Goal: Task Accomplishment & Management: Use online tool/utility

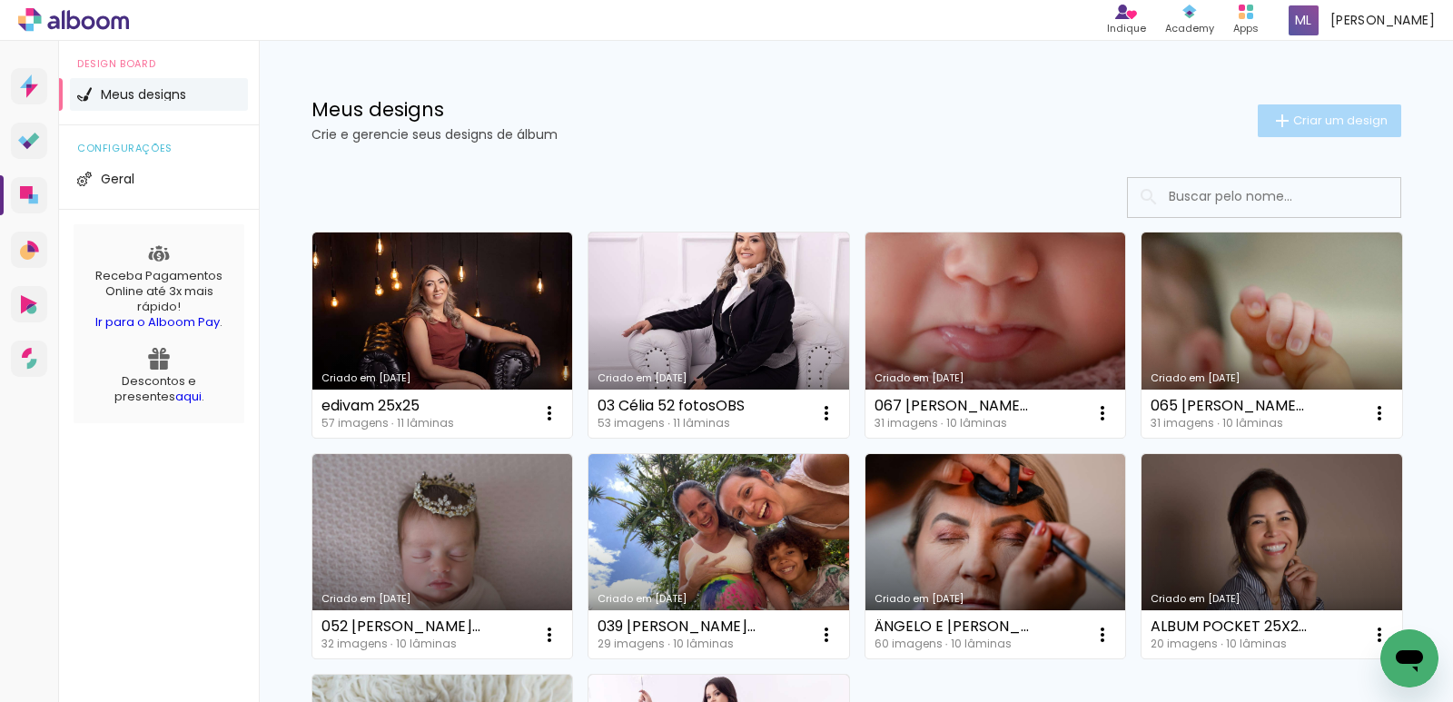
click at [1314, 117] on span "Criar um design" at bounding box center [1340, 120] width 94 height 12
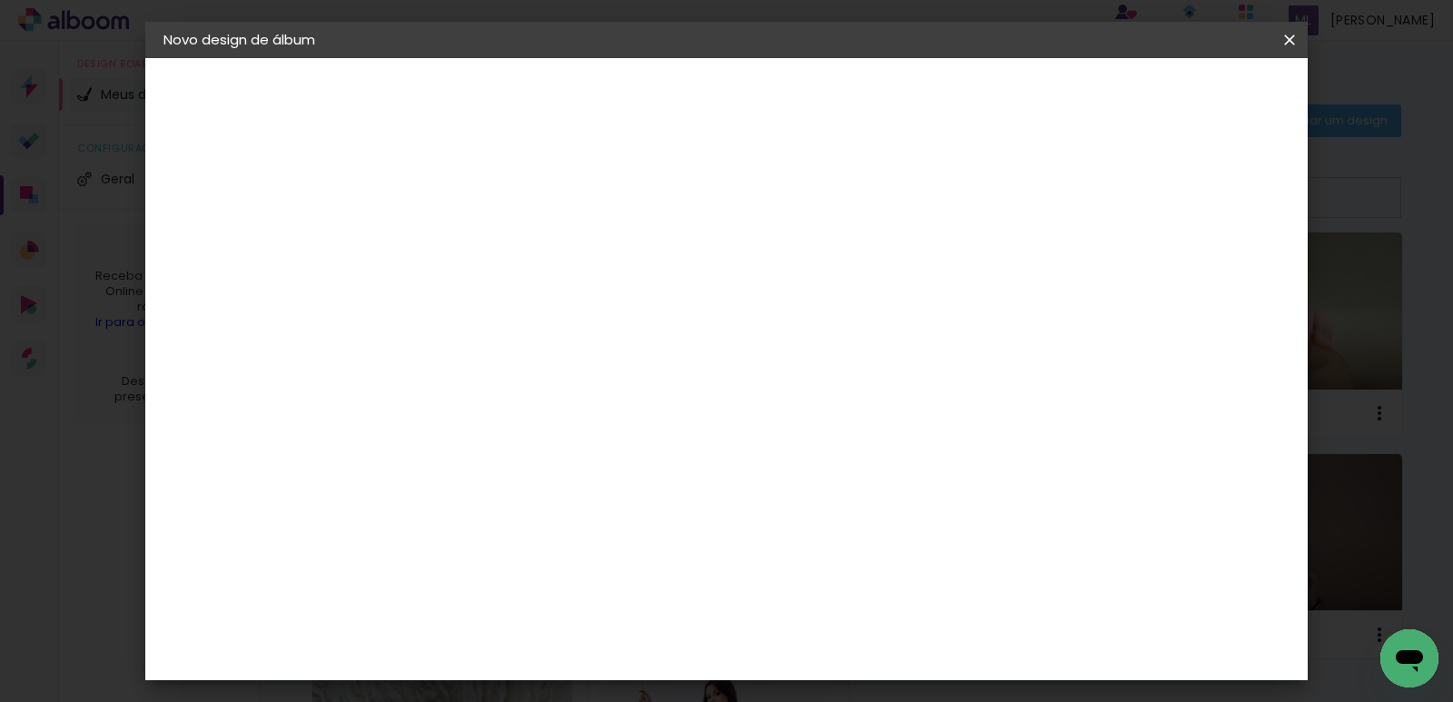
click at [460, 242] on input at bounding box center [460, 244] width 0 height 28
paste input "[PERSON_NAME] 30 POR 60"
type input "[PERSON_NAME] 30 POR 60"
type paper-input "[PERSON_NAME] 30 POR 60"
drag, startPoint x: 1072, startPoint y: 411, endPoint x: 1111, endPoint y: 288, distance: 129.5
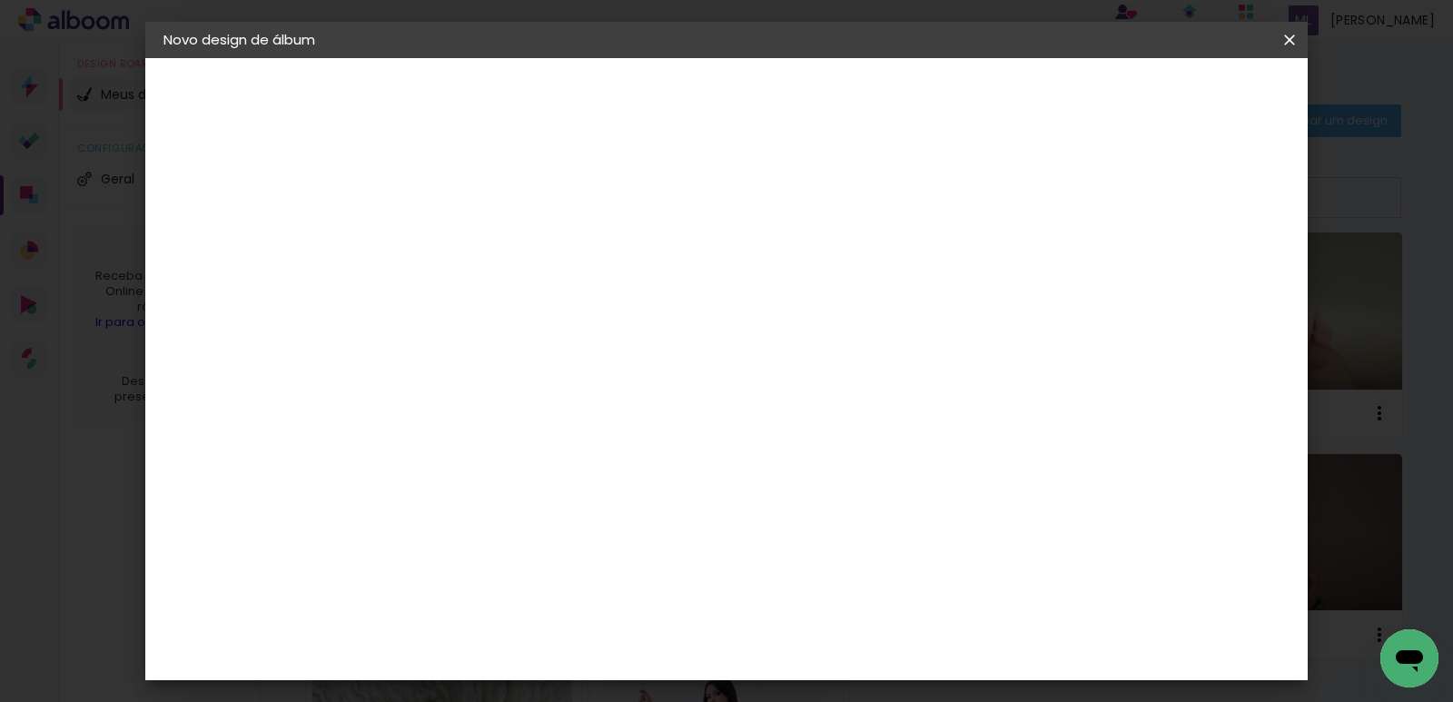
click at [539, 212] on div "Informações Dê um título ao seu álbum. Avançar" at bounding box center [460, 135] width 158 height 154
click at [0, 0] on slot "Avançar" at bounding box center [0, 0] width 0 height 0
click at [801, 278] on paper-item "Tamanho Livre" at bounding box center [714, 276] width 174 height 40
click at [0, 0] on slot "Avançar" at bounding box center [0, 0] width 0 height 0
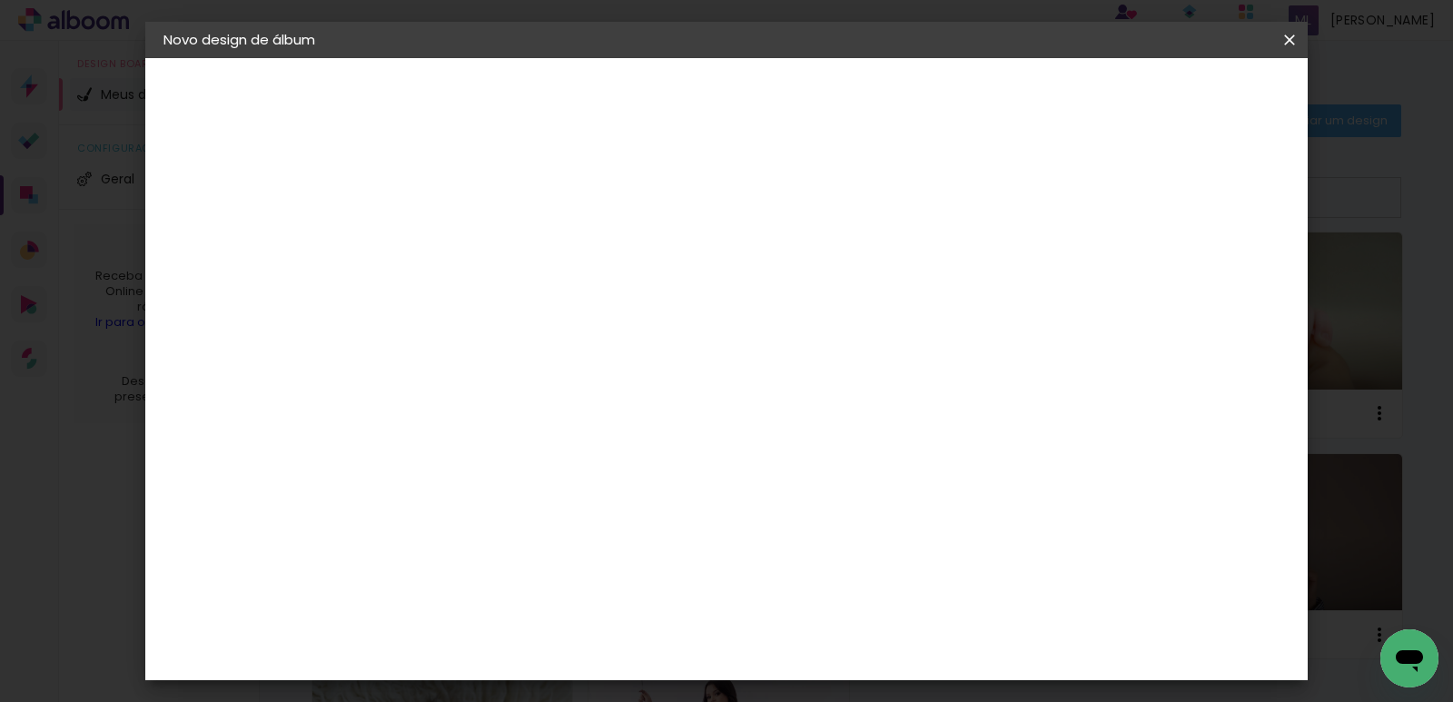
drag, startPoint x: 828, startPoint y: 573, endPoint x: 849, endPoint y: 569, distance: 21.2
click at [849, 569] on input "60" at bounding box center [827, 576] width 47 height 27
type input "61"
type paper-input "61"
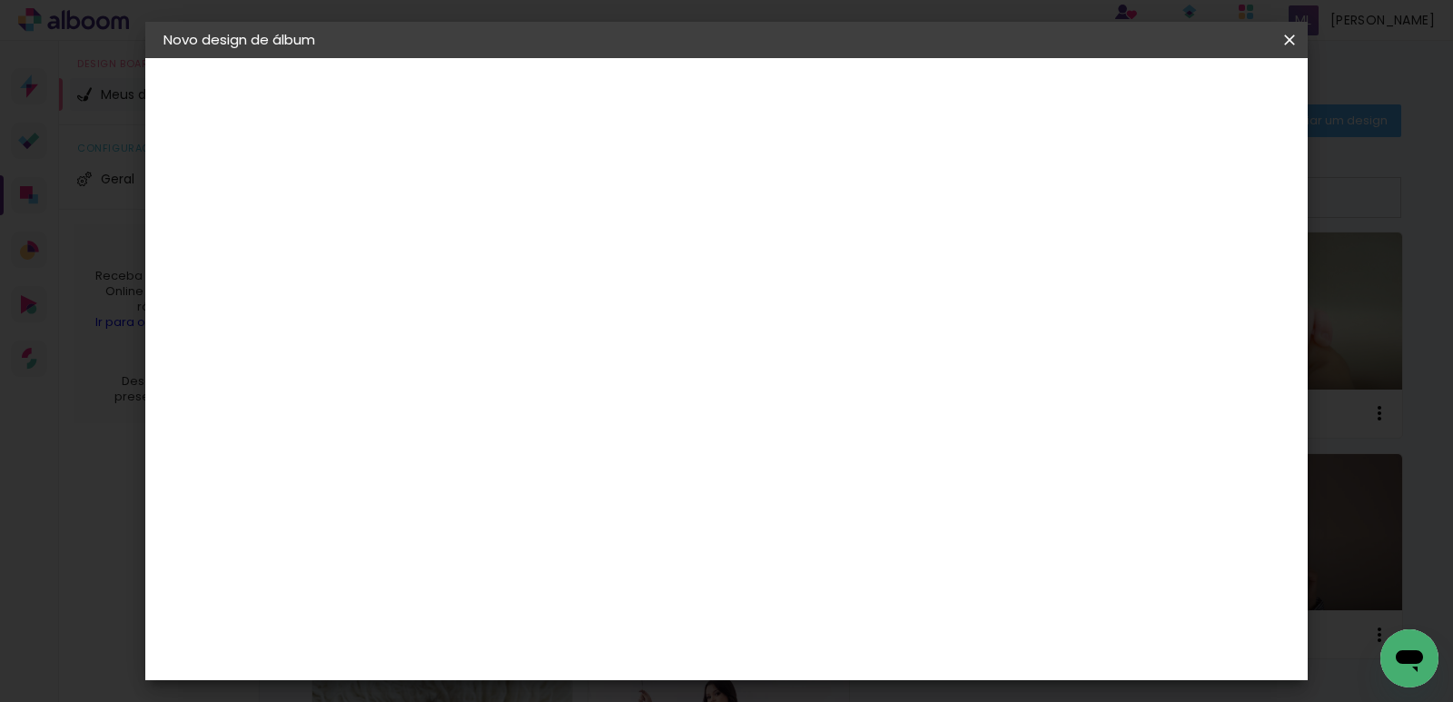
drag, startPoint x: 403, startPoint y: 504, endPoint x: 422, endPoint y: 503, distance: 19.1
click at [422, 503] on input "30" at bounding box center [403, 508] width 47 height 27
type input "30,5"
type paper-input "30,5"
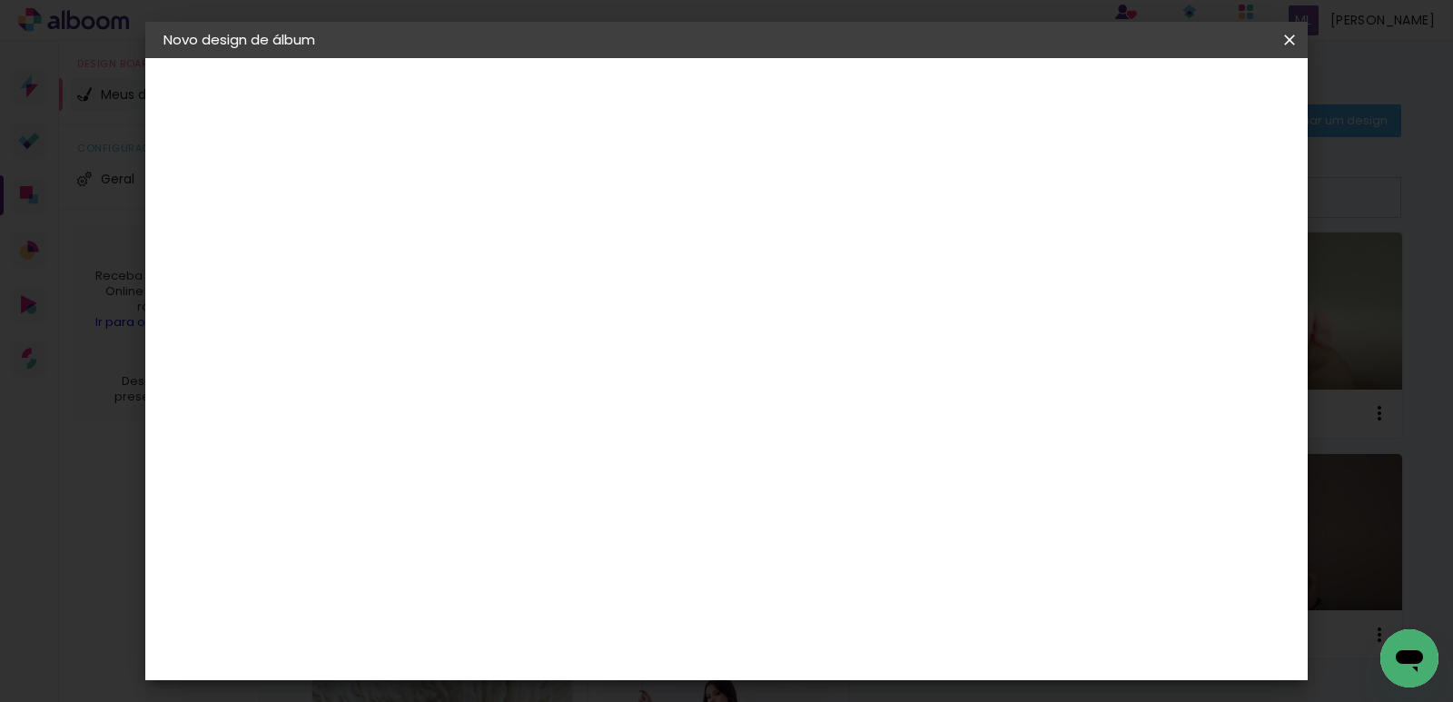
click at [1086, 203] on div at bounding box center [1078, 209] width 16 height 16
type paper-checkbox "on"
click at [1086, 203] on div at bounding box center [1078, 209] width 16 height 16
click at [1086, 208] on div at bounding box center [1078, 209] width 16 height 16
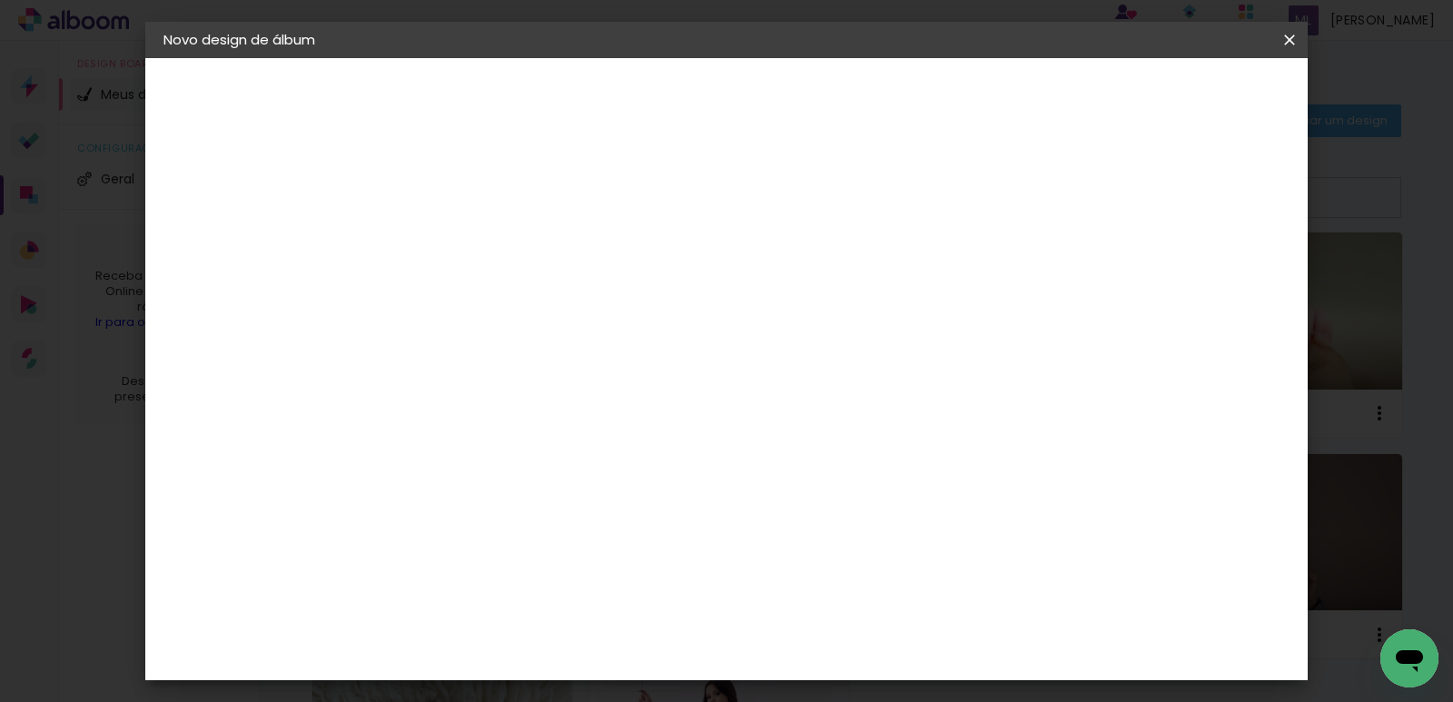
click at [1176, 93] on span "Iniciar design" at bounding box center [1134, 96] width 83 height 13
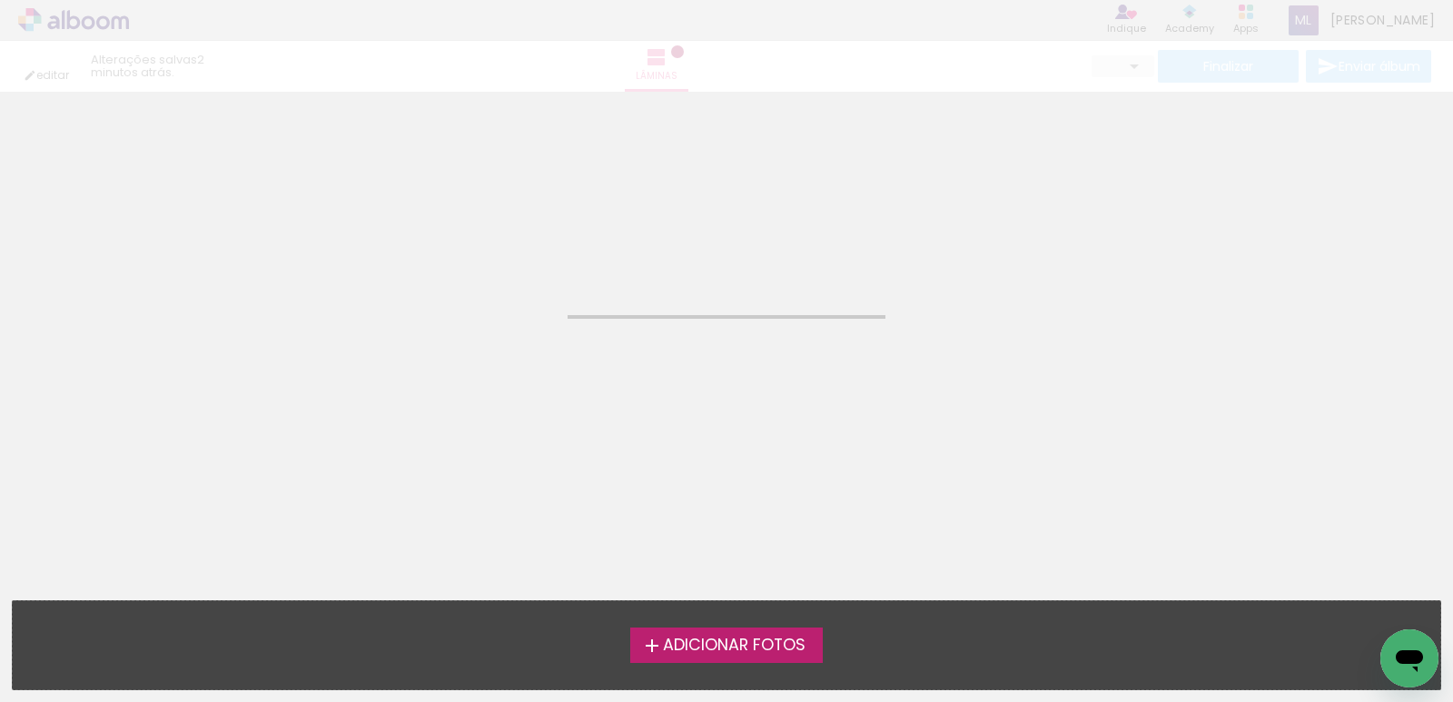
click at [751, 643] on span "Adicionar Fotos" at bounding box center [734, 645] width 143 height 16
click at [0, 0] on input "file" at bounding box center [0, 0] width 0 height 0
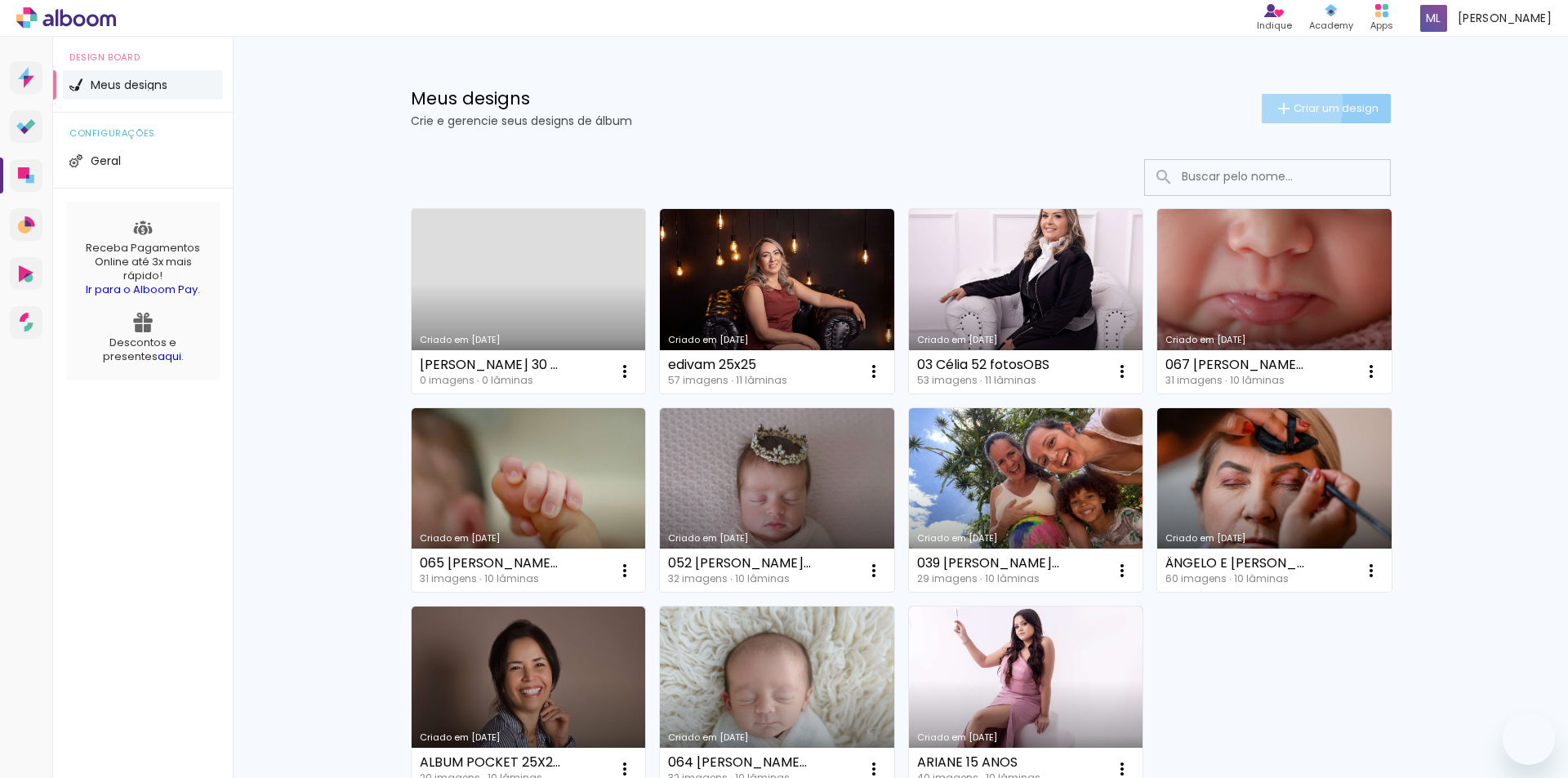
click at [1277, 105] on iron-icon at bounding box center [1285, 109] width 20 height 20
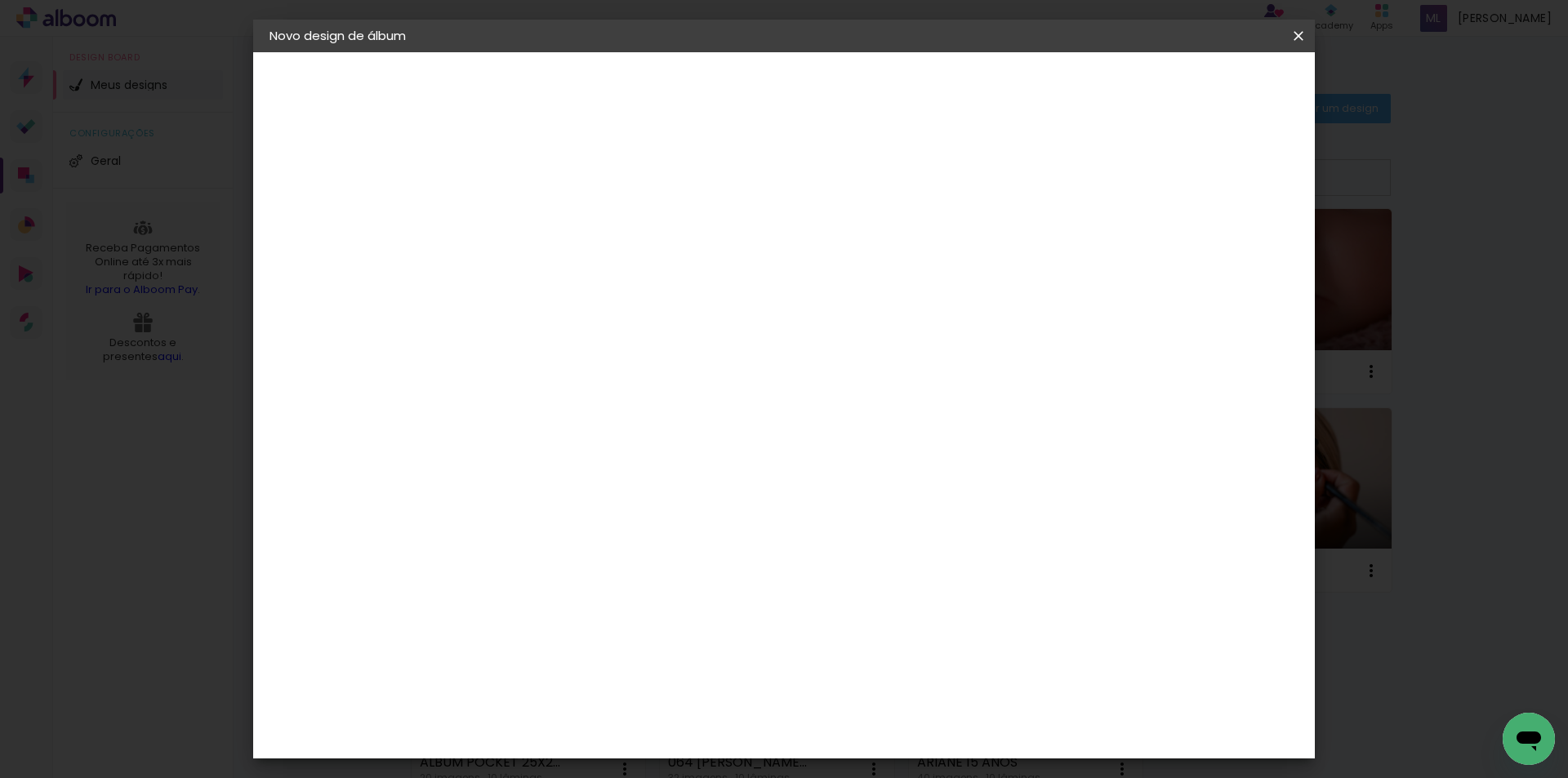
click at [537, 216] on input at bounding box center [537, 219] width 0 height 25
type input "01"
type paper-input "01"
click at [0, 0] on slot "Avançar" at bounding box center [0, 0] width 0 height 0
click at [843, 245] on paper-item "Tamanho Livre" at bounding box center [765, 248] width 157 height 36
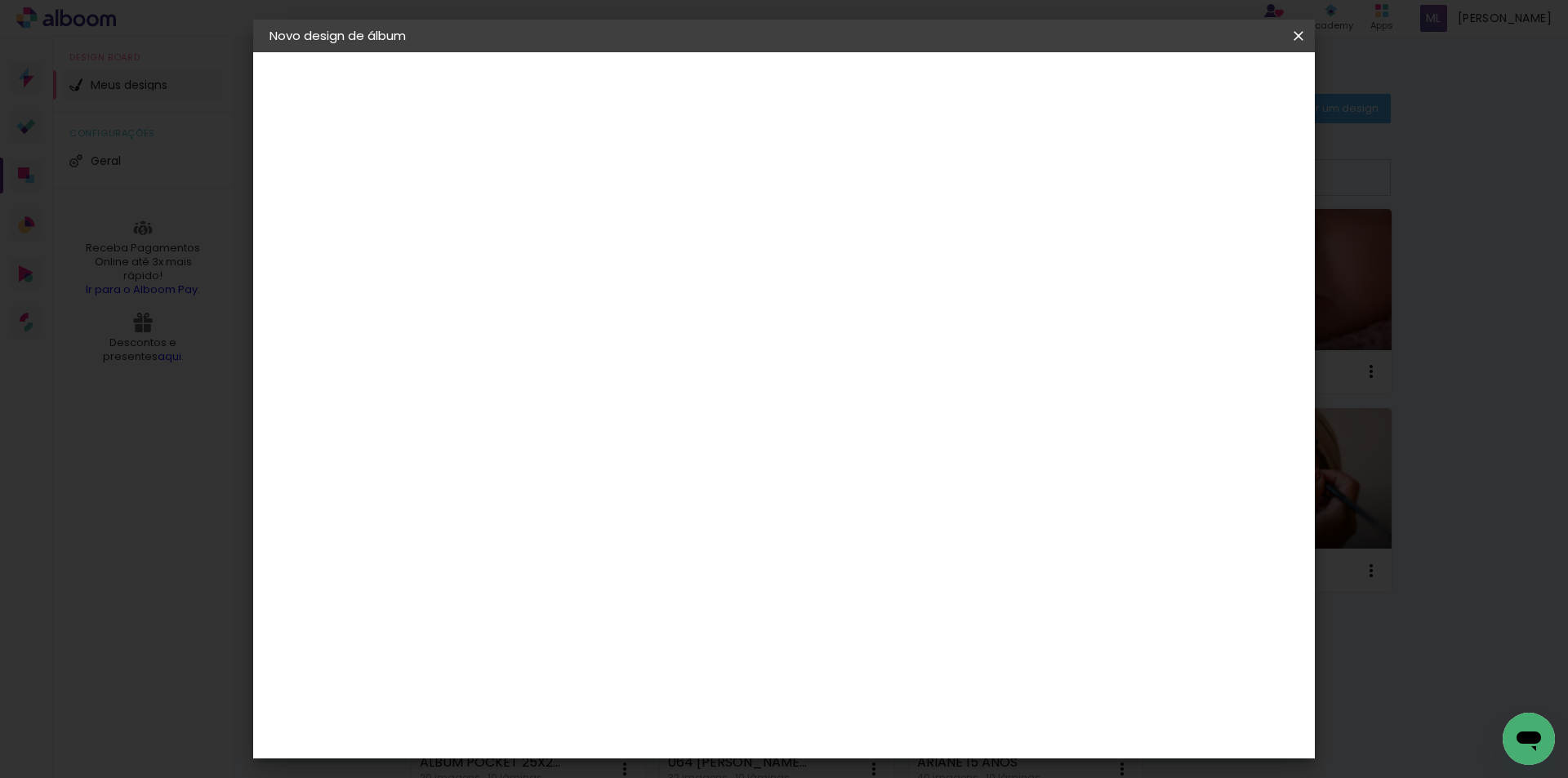
click at [842, 77] on paper-button "Avançar" at bounding box center [802, 86] width 80 height 28
drag, startPoint x: 893, startPoint y: 679, endPoint x: 871, endPoint y: 683, distance: 22.4
click at [871, 683] on input "60" at bounding box center [874, 681] width 42 height 24
type input "61"
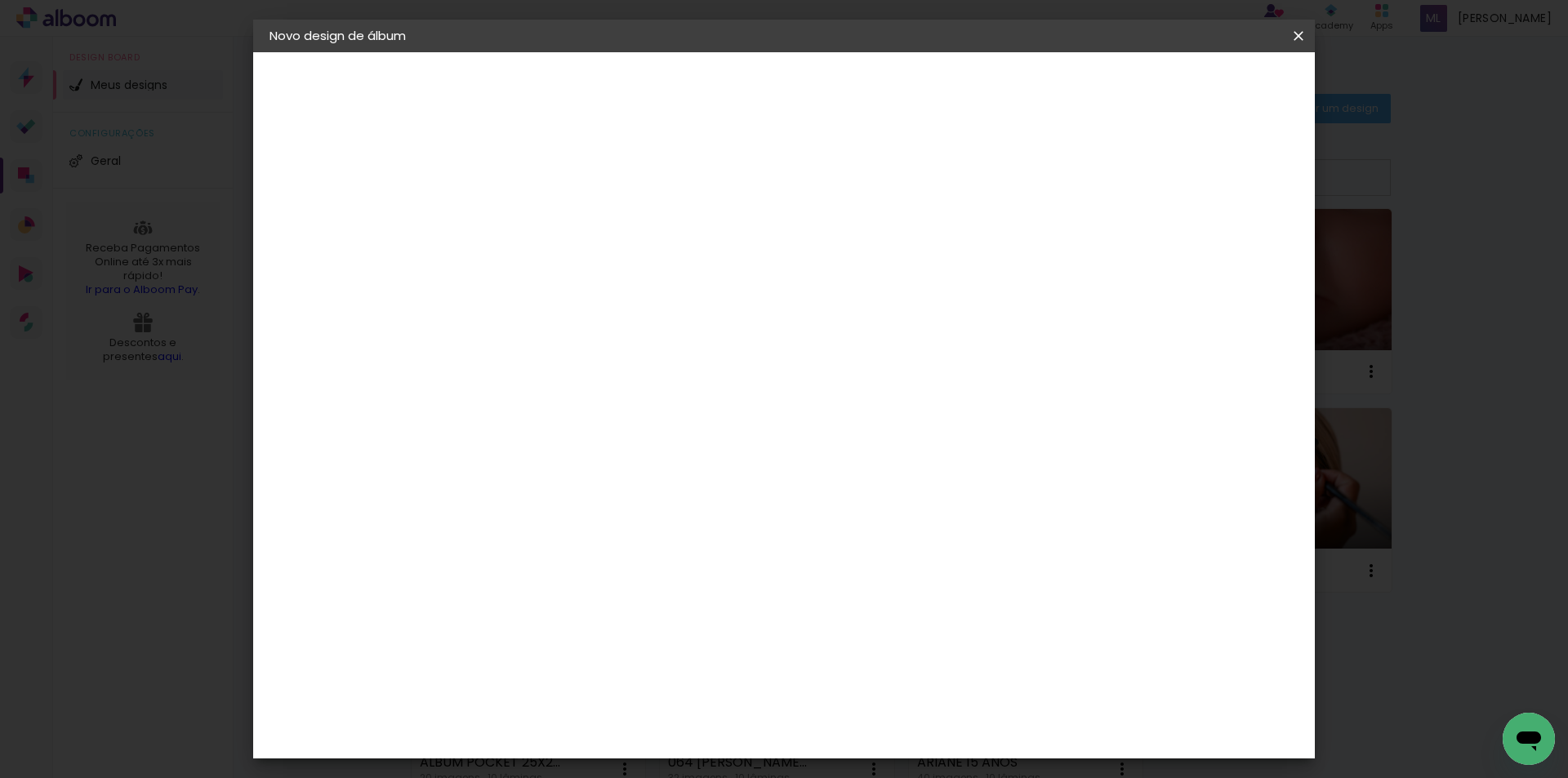
type paper-input "61"
drag, startPoint x: 485, startPoint y: 498, endPoint x: 506, endPoint y: 501, distance: 21.2
click at [506, 501] on input "30" at bounding box center [485, 502] width 42 height 24
type input "30,5"
type paper-input "30,5"
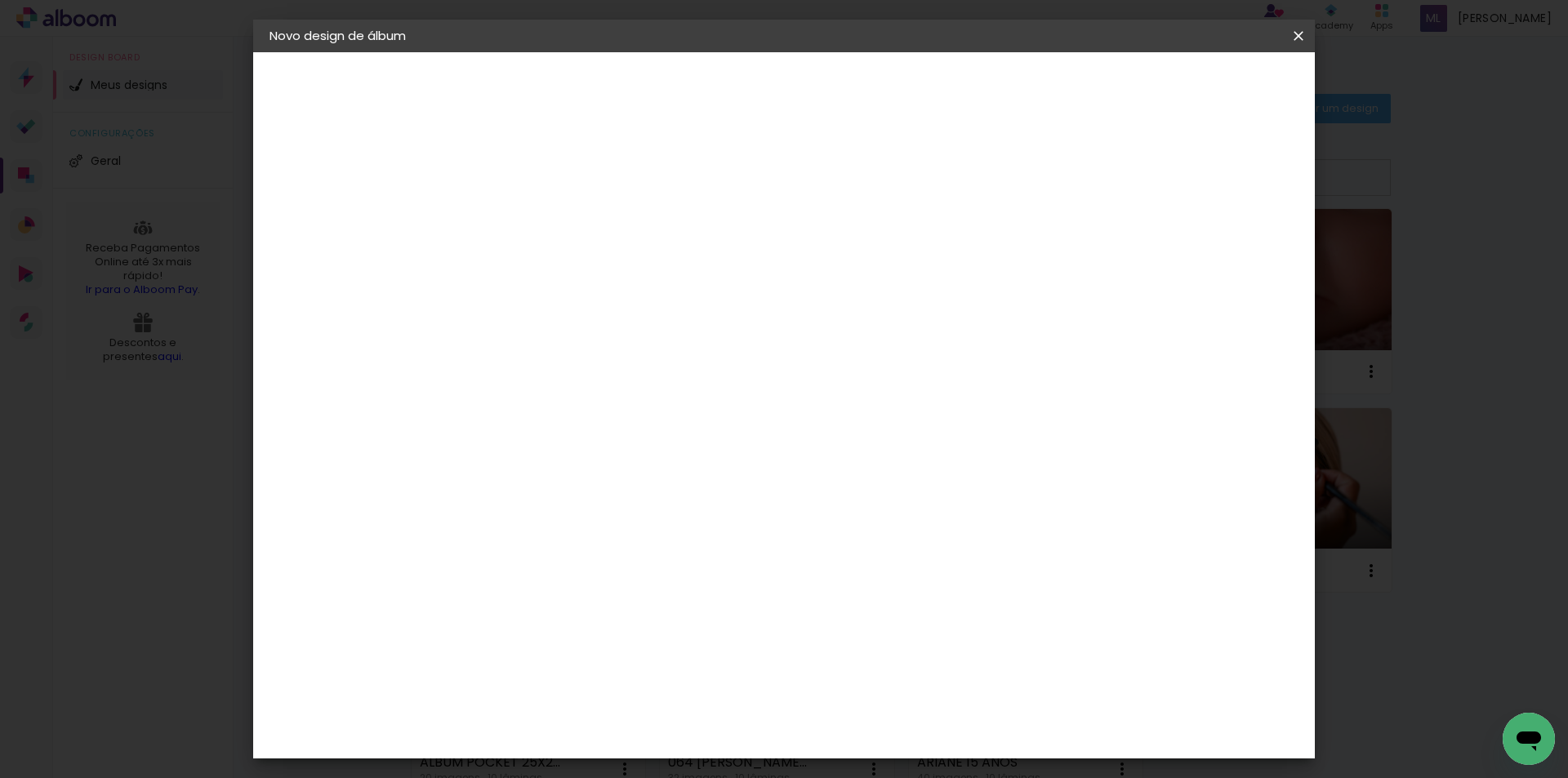
click at [1196, 90] on span "Iniciar design" at bounding box center [1160, 86] width 75 height 12
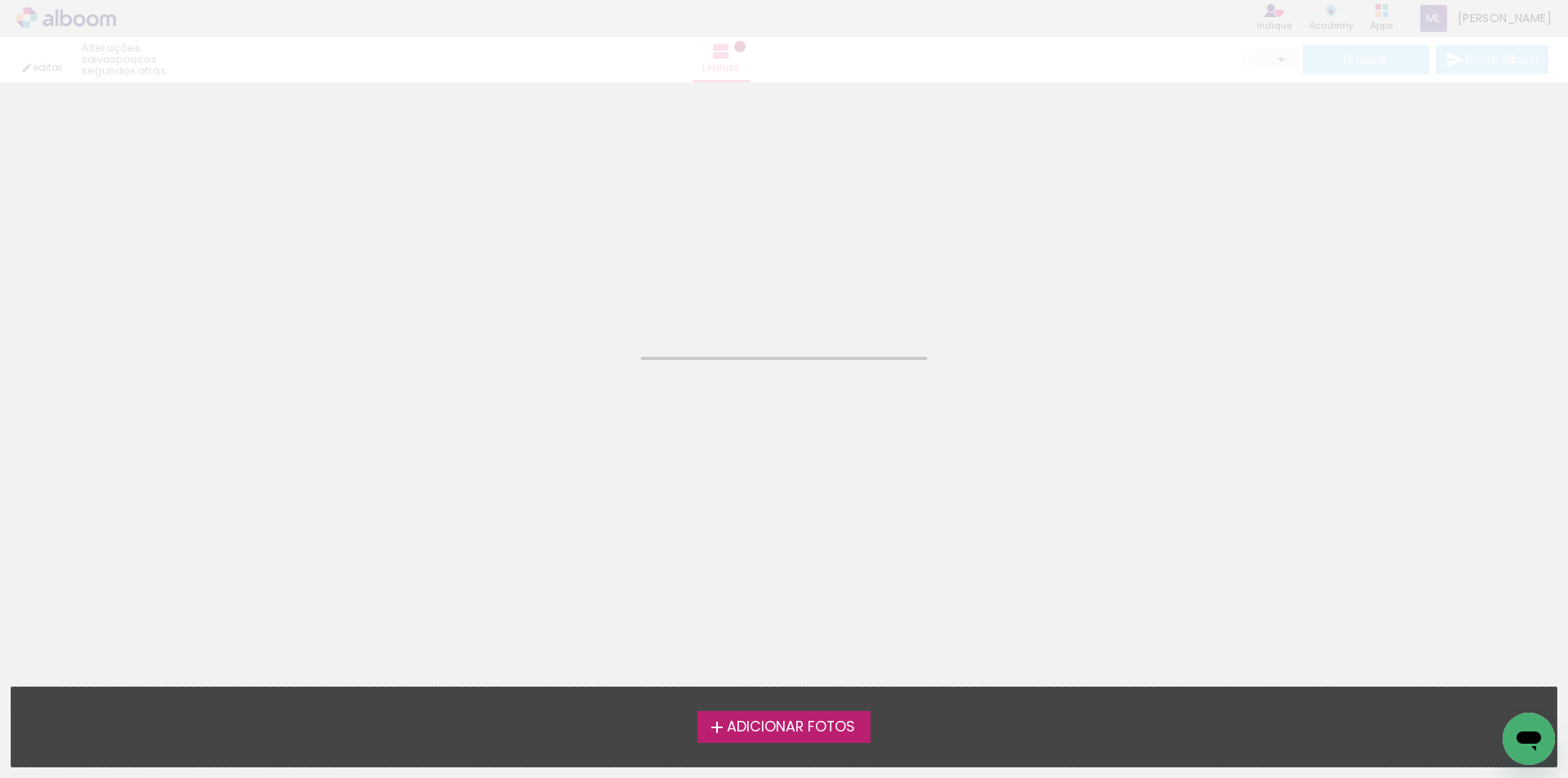
click at [818, 729] on span "Adicionar Fotos" at bounding box center [791, 728] width 129 height 14
click at [0, 0] on input "file" at bounding box center [0, 0] width 0 height 0
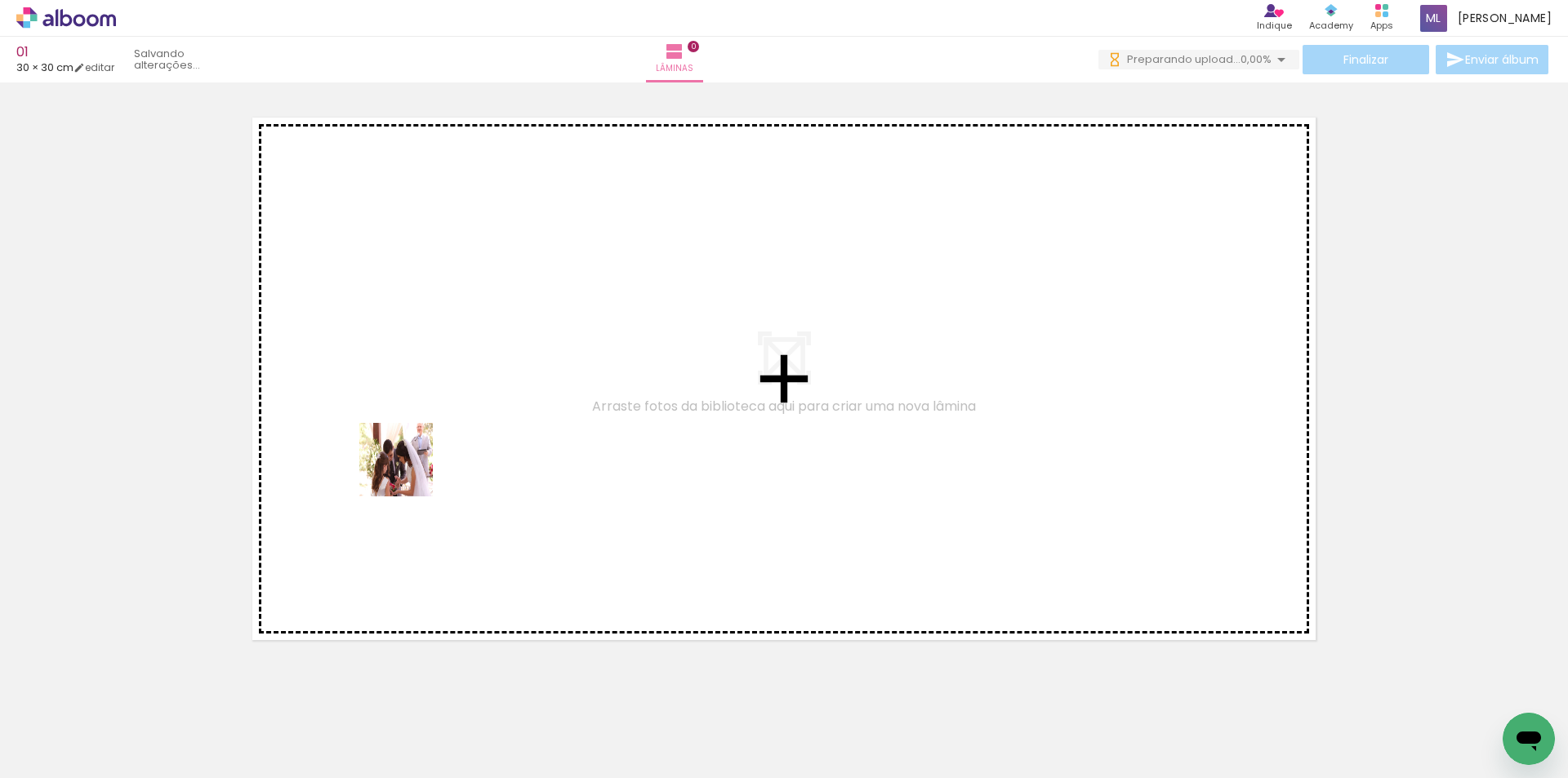
drag, startPoint x: 177, startPoint y: 734, endPoint x: 408, endPoint y: 472, distance: 349.3
click at [408, 472] on quentale-workspace at bounding box center [784, 389] width 1568 height 778
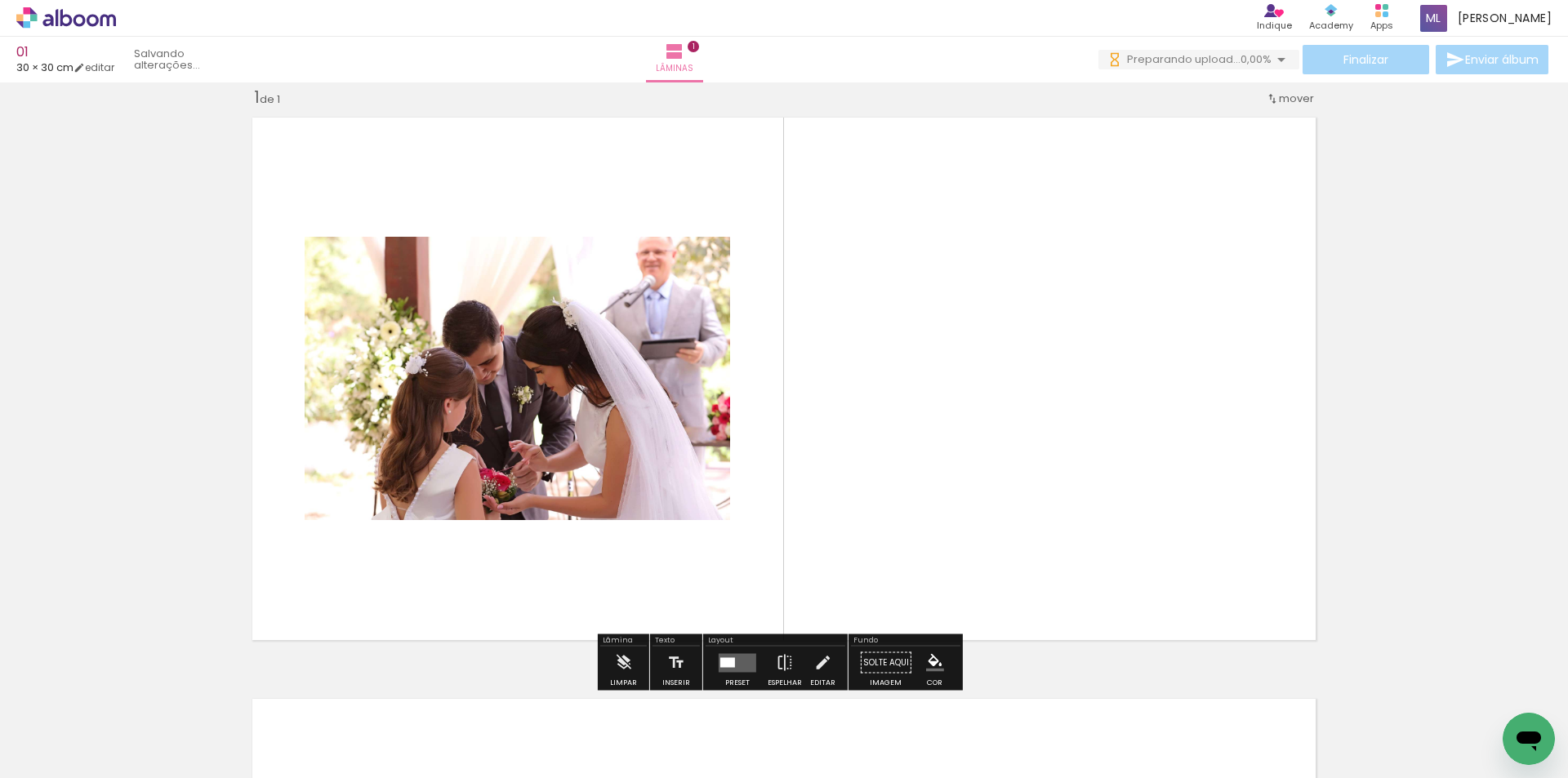
click at [494, 449] on quentale-workspace at bounding box center [784, 389] width 1568 height 778
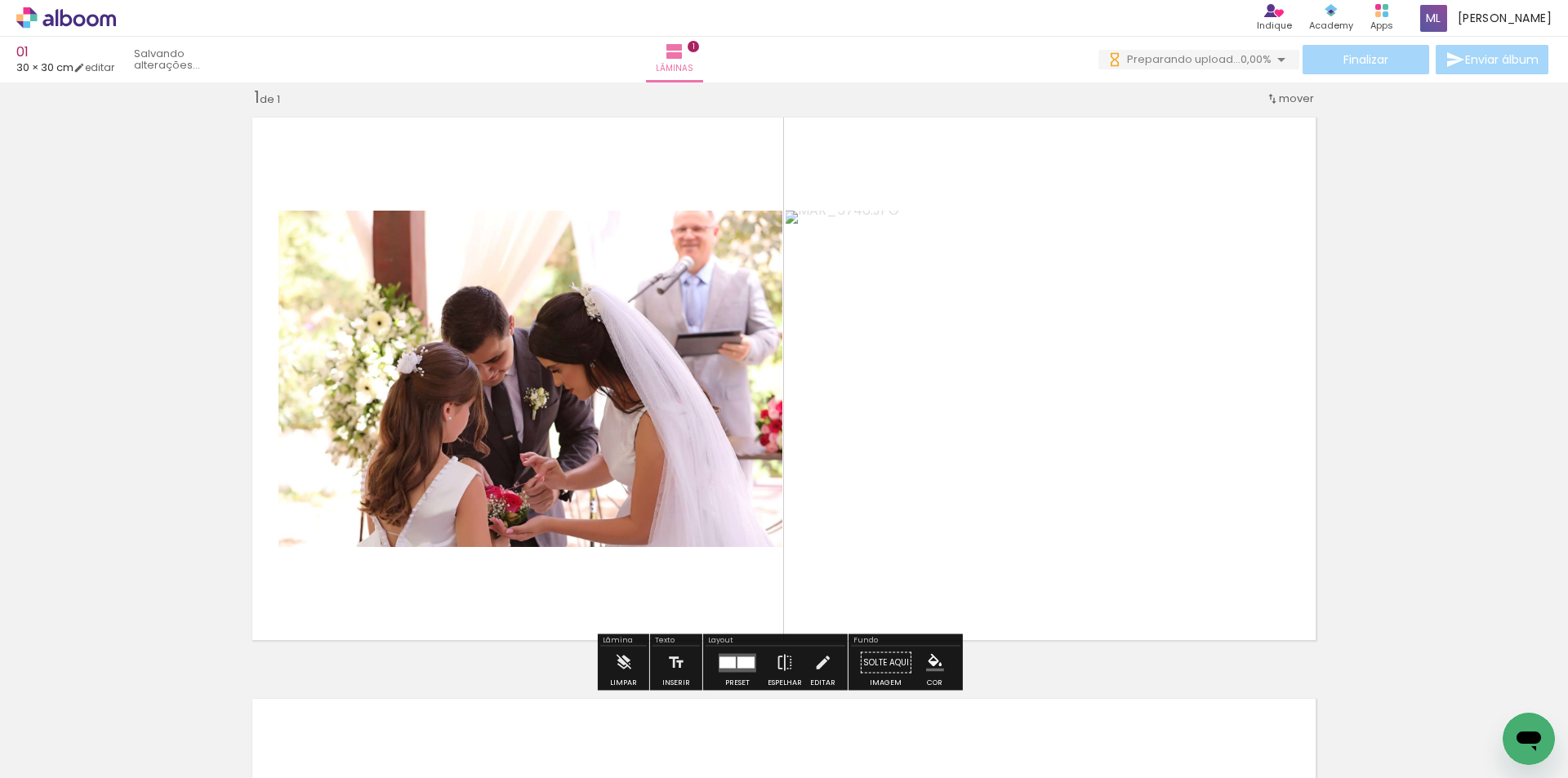
drag, startPoint x: 537, startPoint y: 402, endPoint x: 478, endPoint y: 558, distance: 166.8
click at [538, 400] on quentale-workspace at bounding box center [784, 389] width 1568 height 778
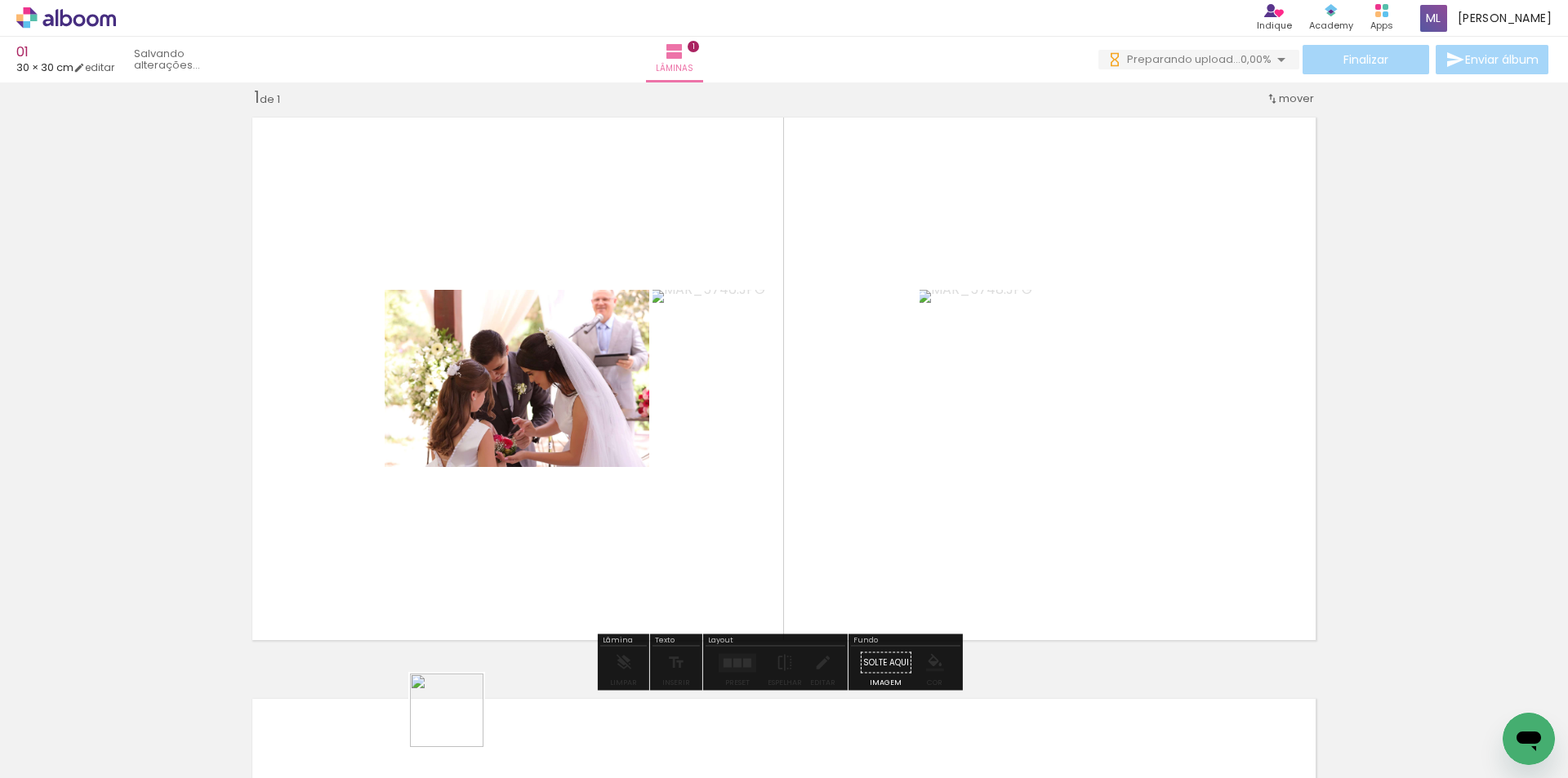
drag, startPoint x: 459, startPoint y: 723, endPoint x: 546, endPoint y: 585, distance: 163.1
click at [566, 411] on quentale-workspace at bounding box center [784, 389] width 1568 height 778
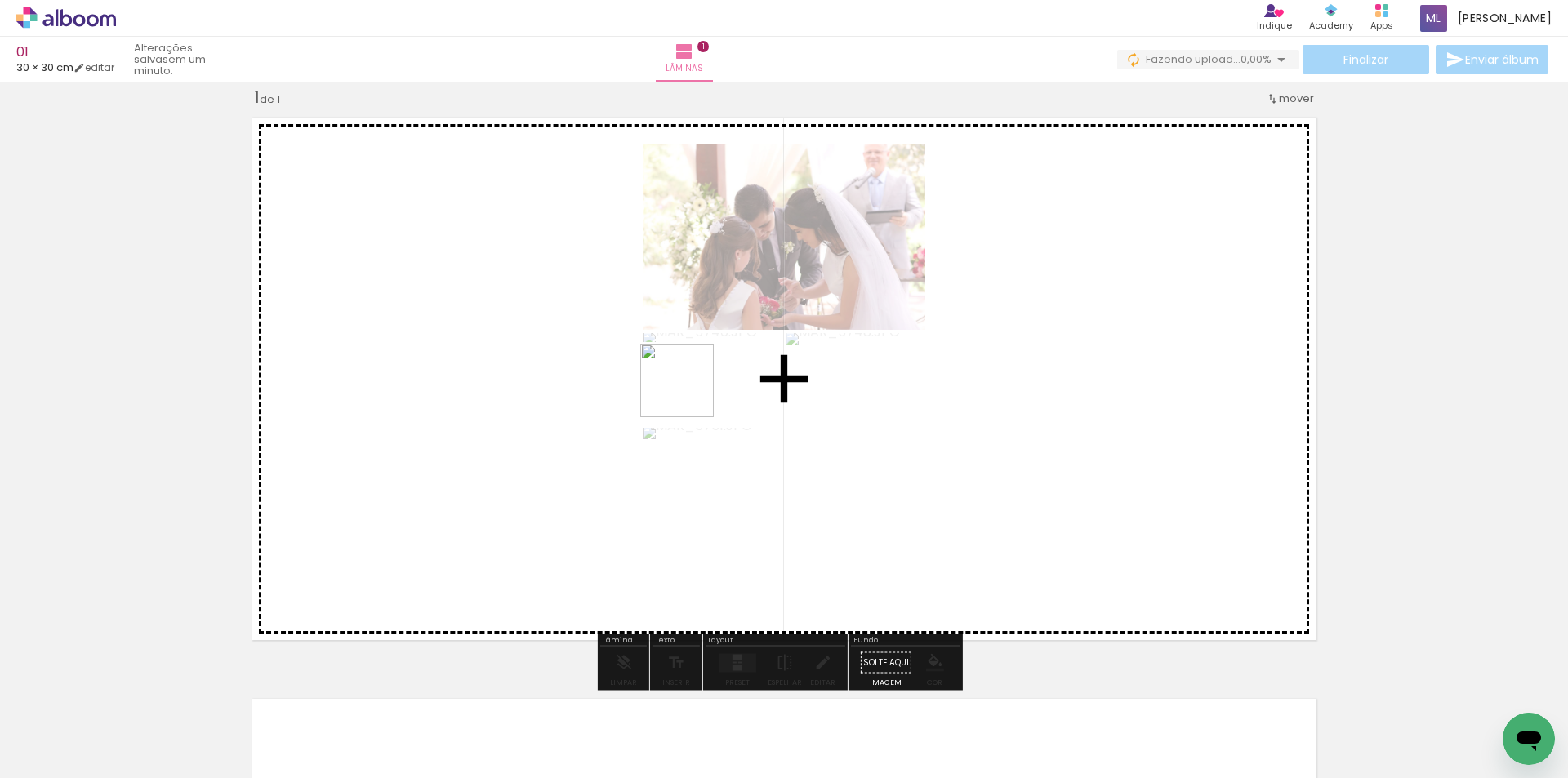
drag, startPoint x: 538, startPoint y: 729, endPoint x: 653, endPoint y: 613, distance: 163.3
click at [694, 382] on quentale-workspace at bounding box center [784, 389] width 1568 height 778
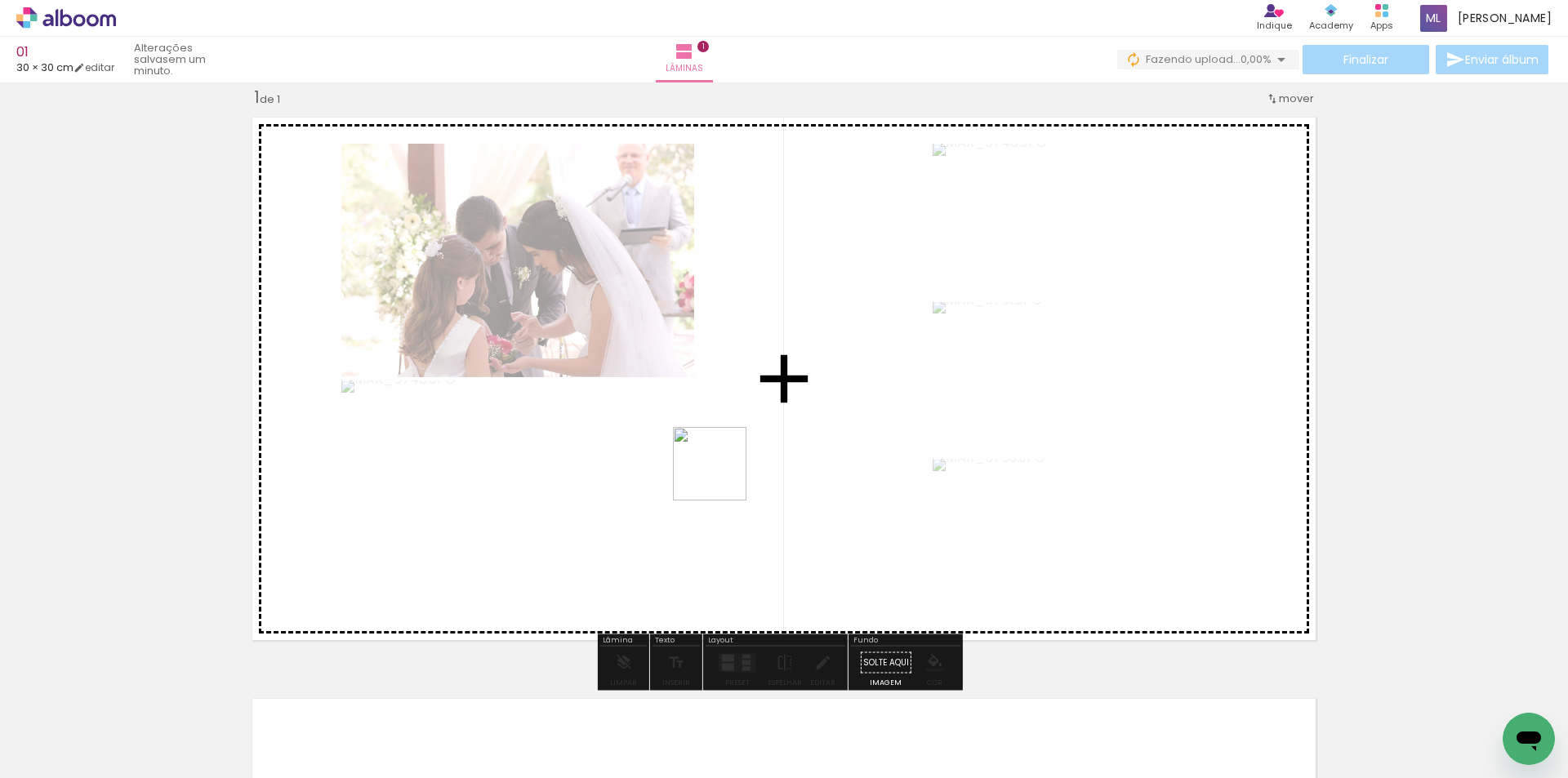
drag, startPoint x: 627, startPoint y: 741, endPoint x: 729, endPoint y: 672, distance: 123.1
click at [735, 445] on quentale-workspace at bounding box center [784, 389] width 1568 height 778
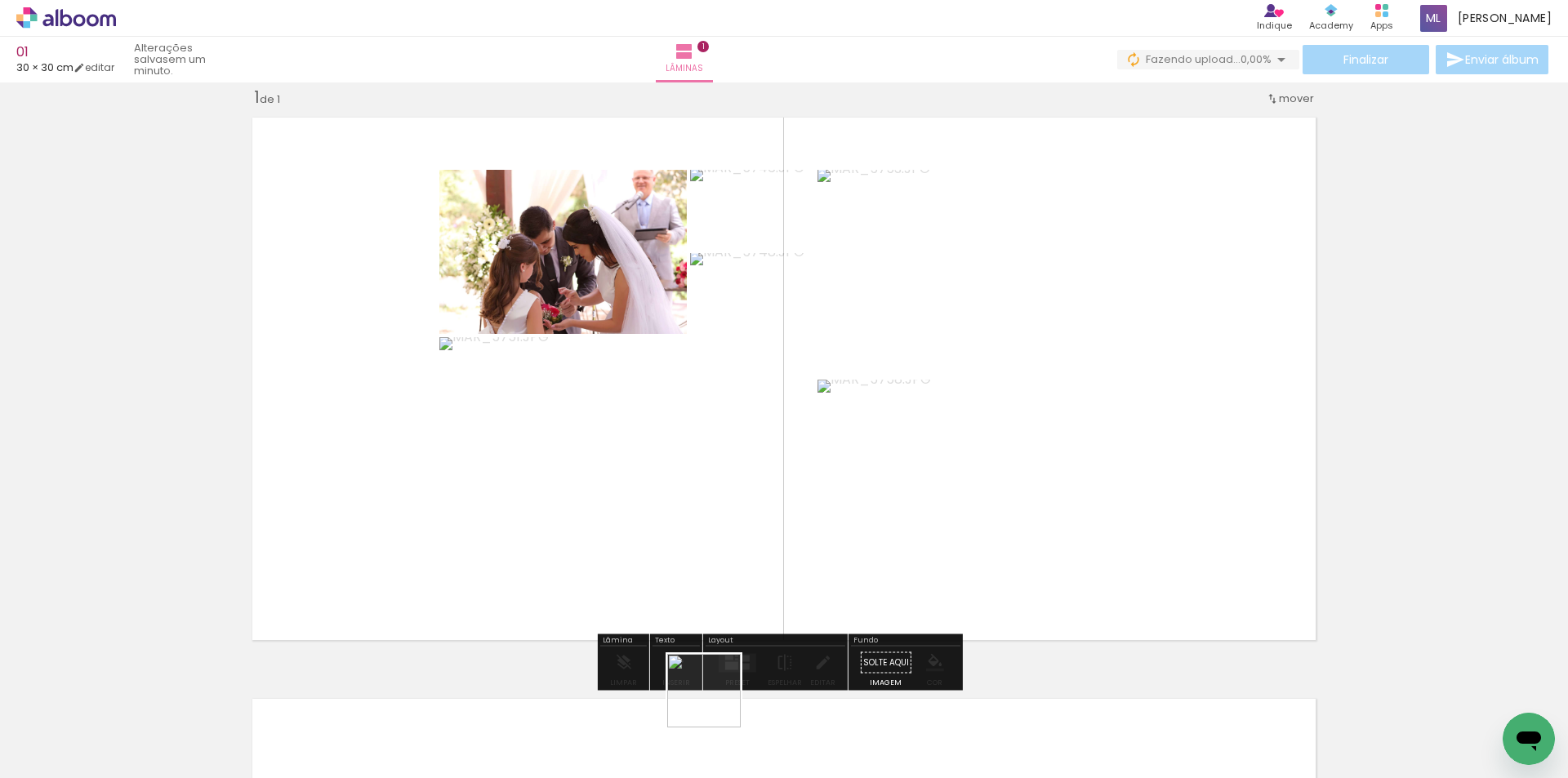
drag, startPoint x: 705, startPoint y: 740, endPoint x: 750, endPoint y: 520, distance: 224.6
click at [754, 522] on quentale-workspace at bounding box center [784, 389] width 1568 height 778
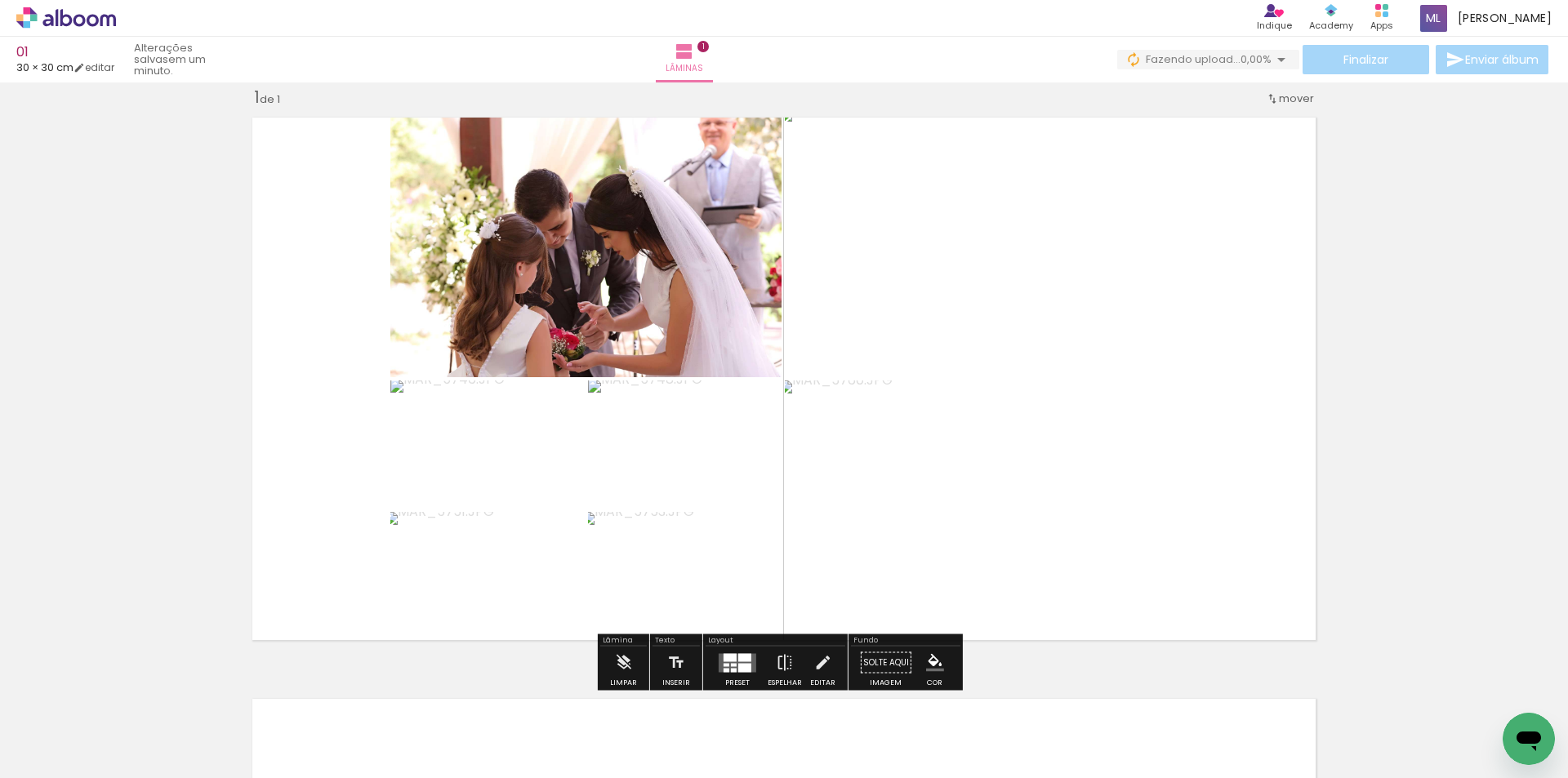
click at [739, 670] on div at bounding box center [745, 667] width 13 height 9
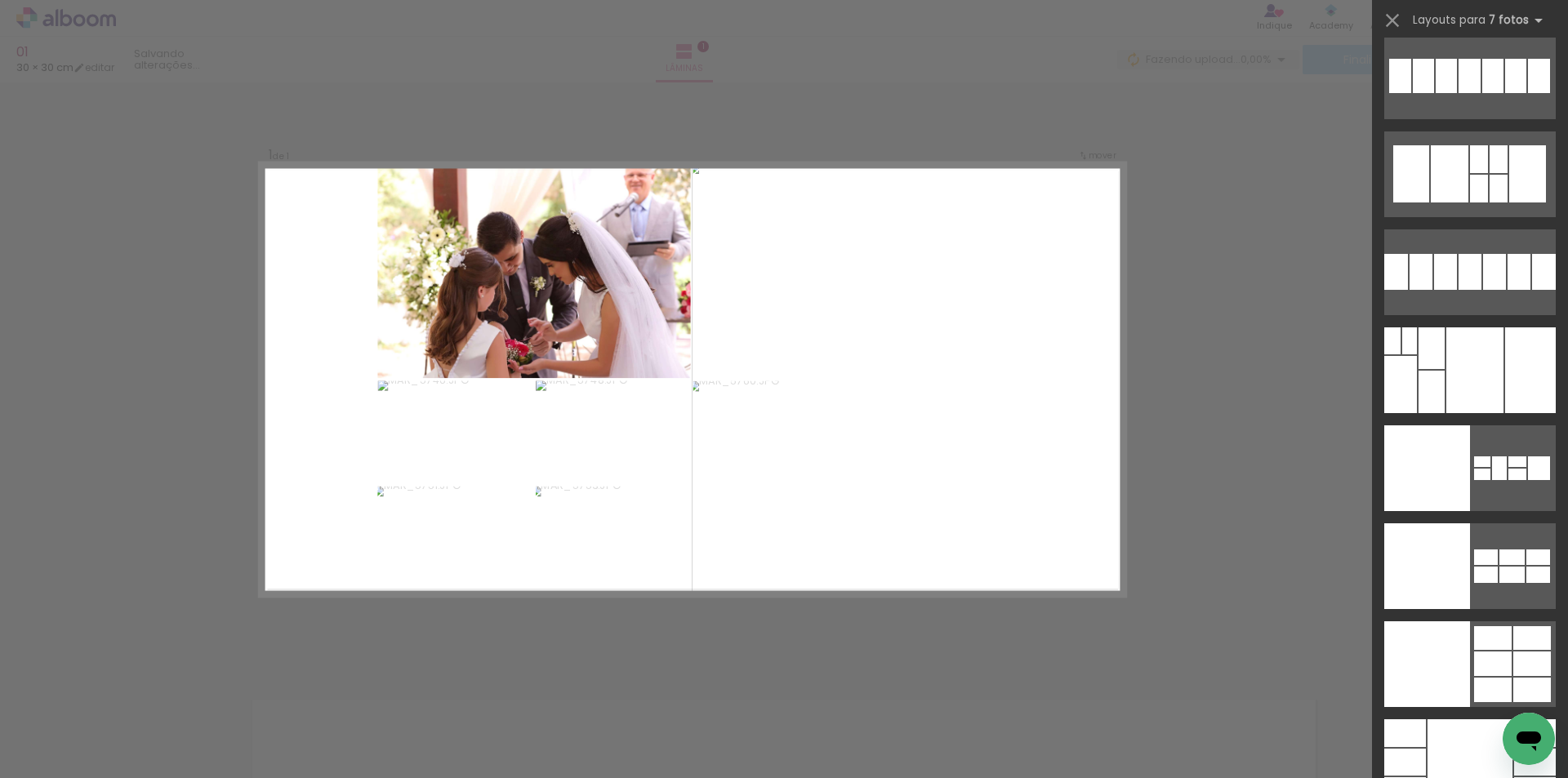
scroll to position [19499, 0]
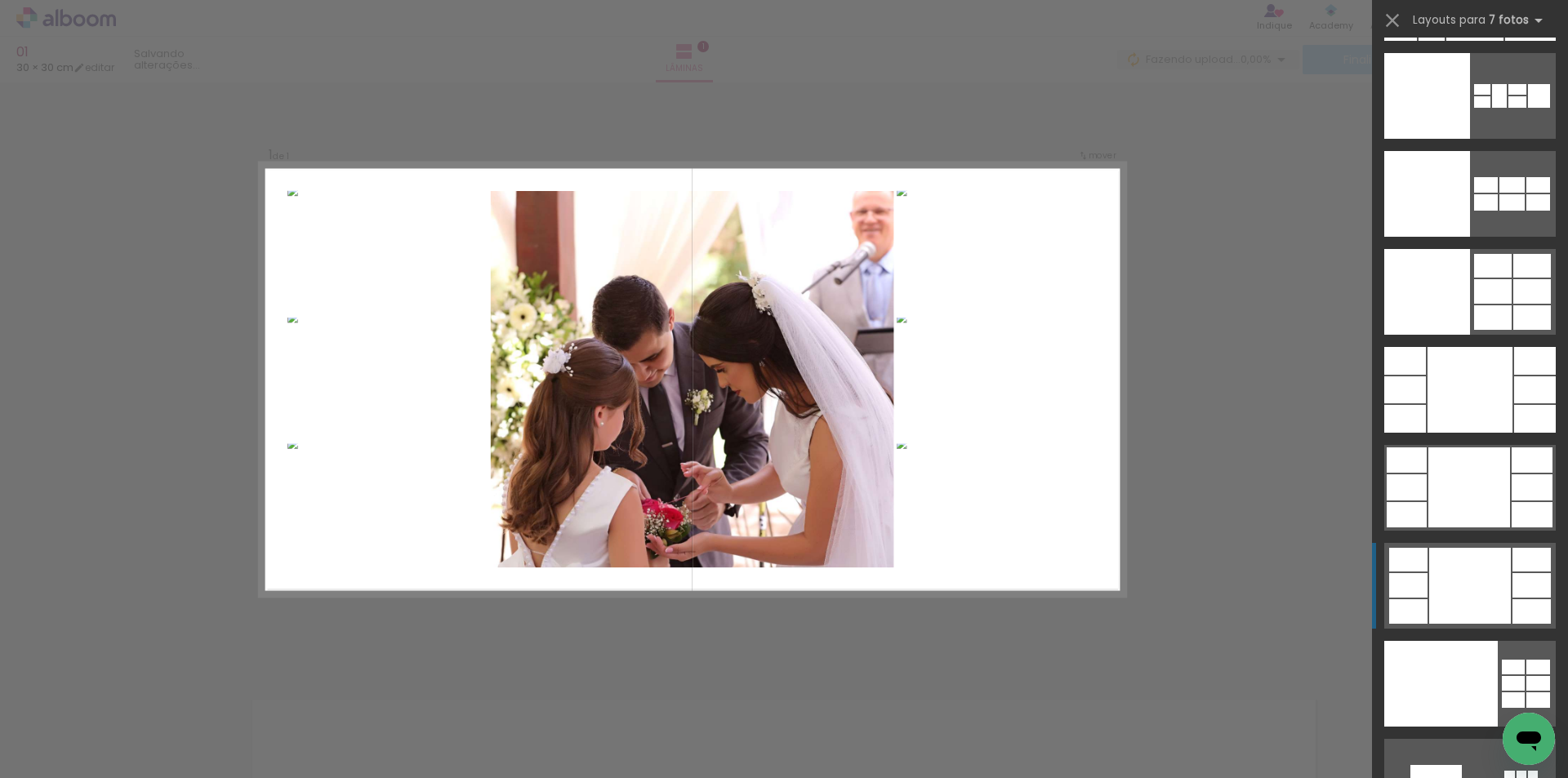
click at [1490, 600] on div at bounding box center [1470, 586] width 82 height 76
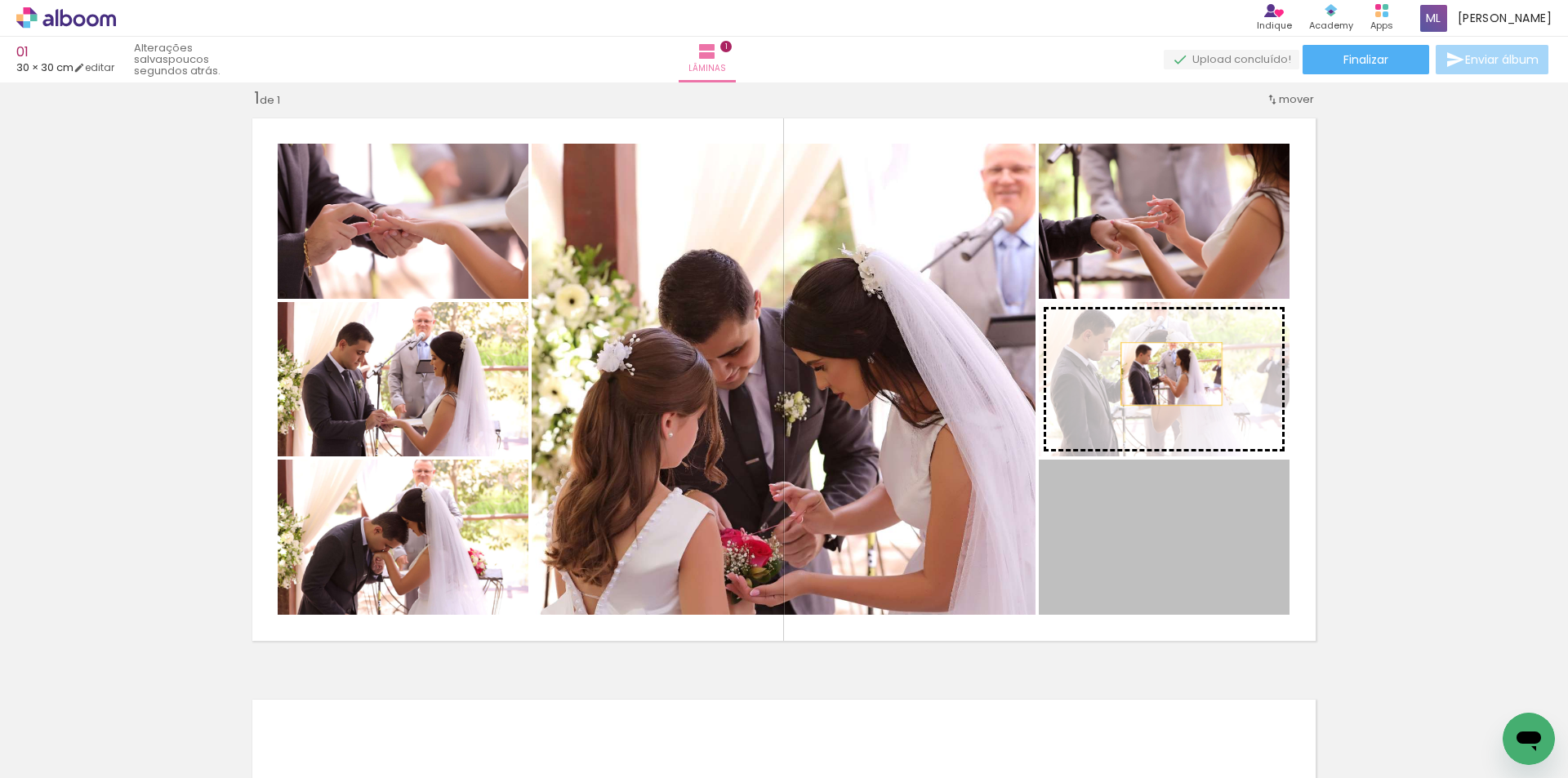
drag, startPoint x: 1154, startPoint y: 527, endPoint x: 1166, endPoint y: 374, distance: 153.5
click at [0, 0] on slot at bounding box center [0, 0] width 0 height 0
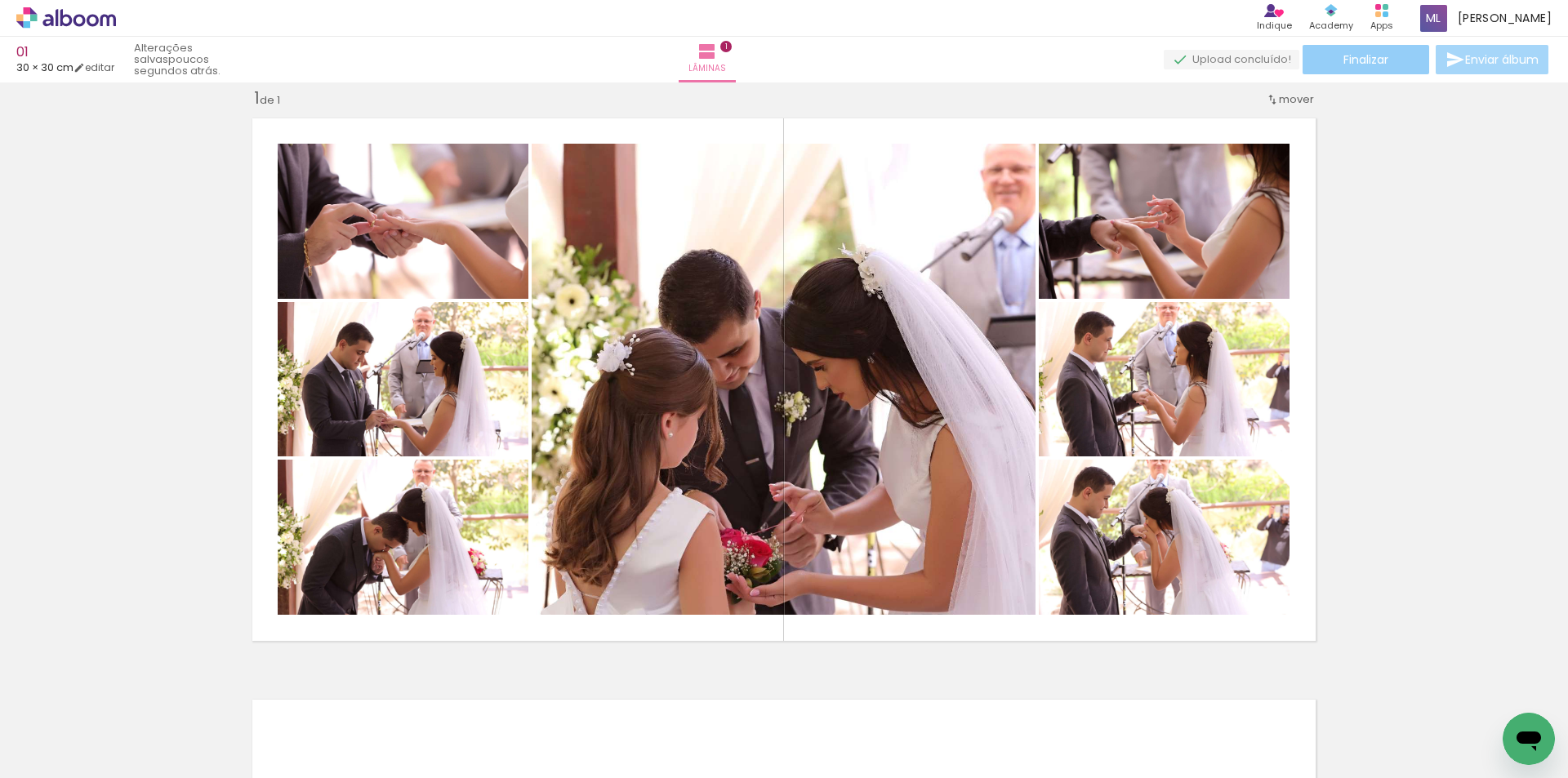
click at [1379, 56] on span "Finalizar" at bounding box center [1366, 59] width 45 height 12
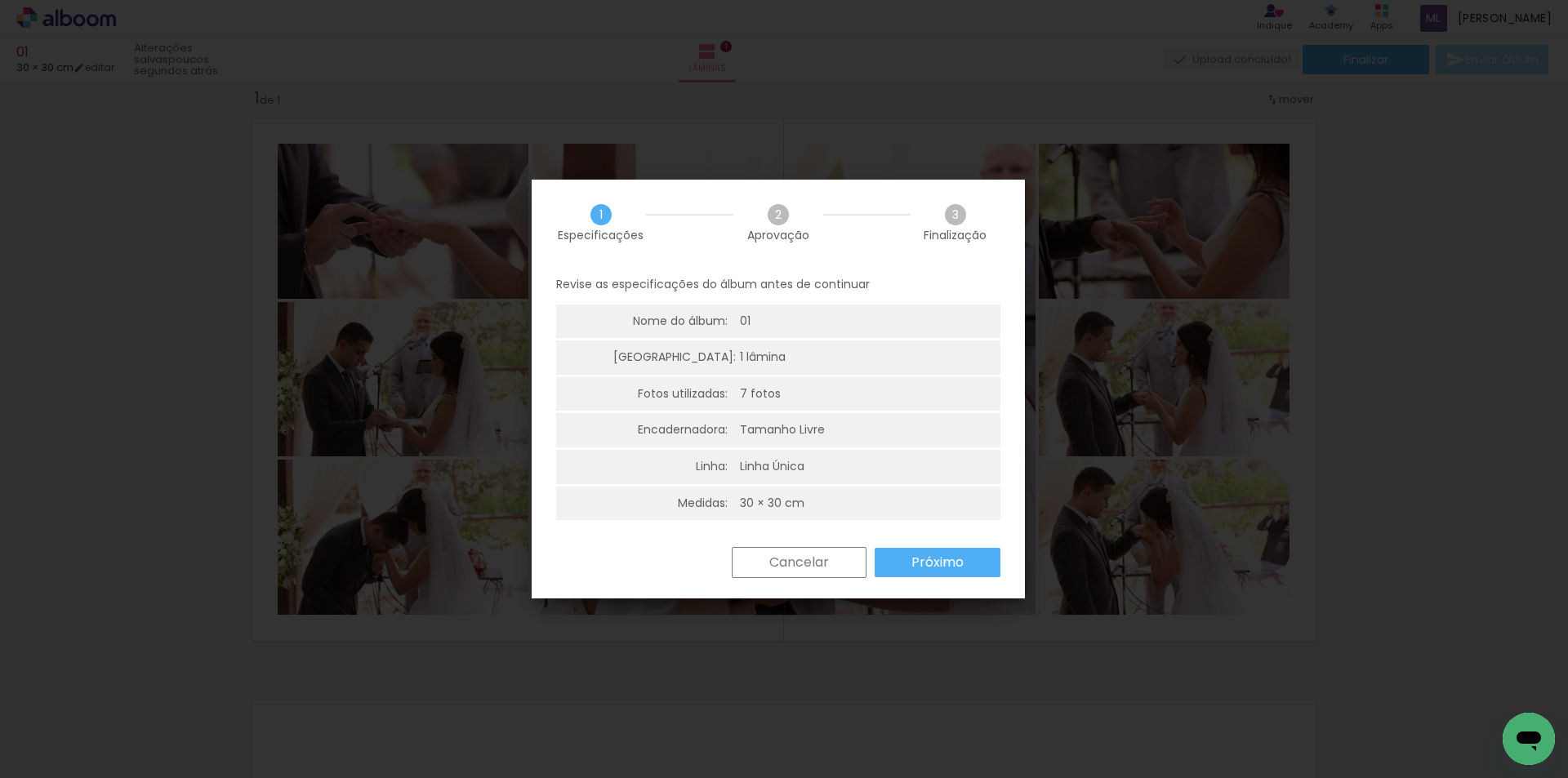
click at [0, 0] on slot "Próximo" at bounding box center [0, 0] width 0 height 0
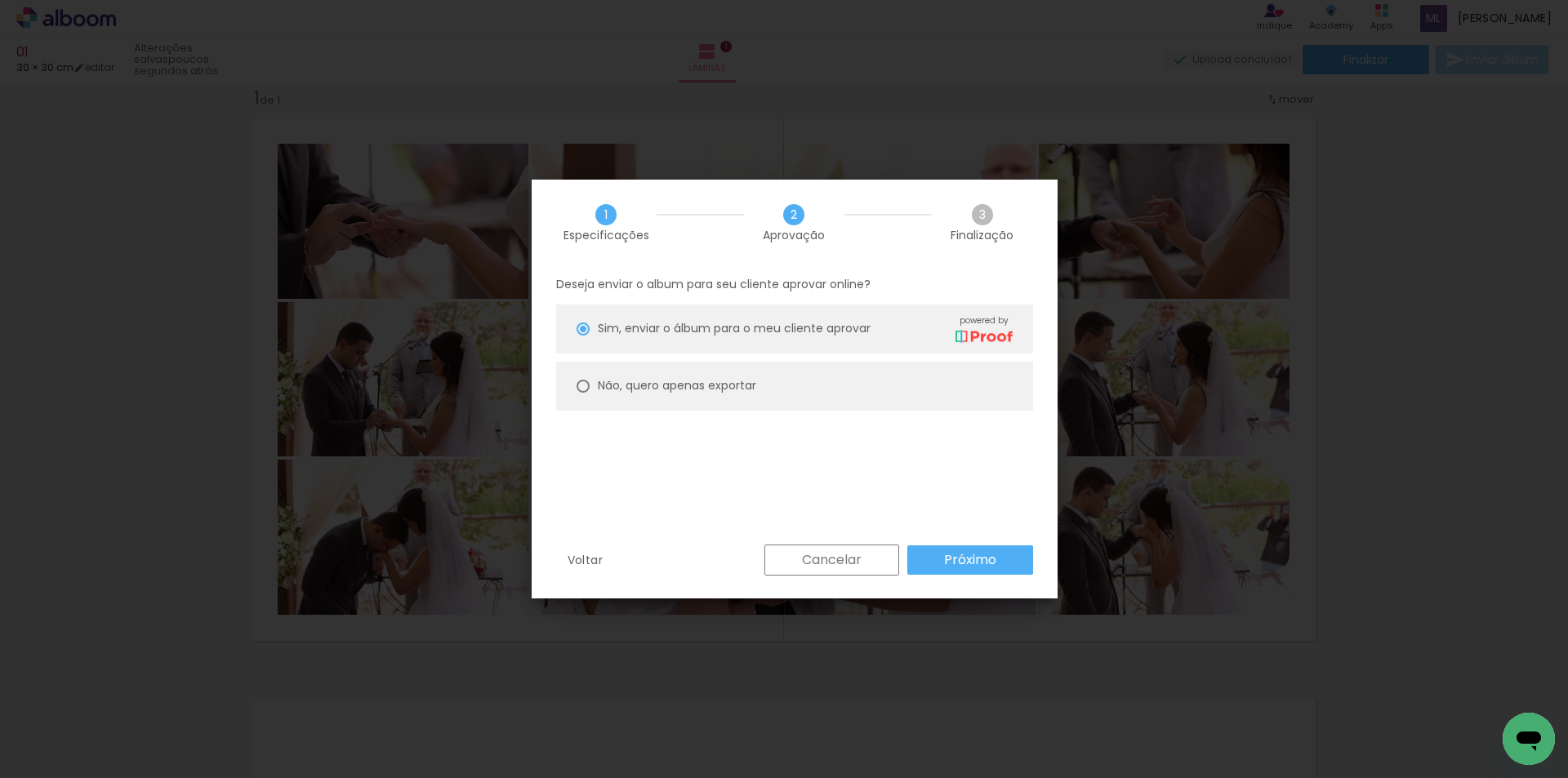
click at [0, 0] on slot "Não, quero apenas exportar" at bounding box center [0, 0] width 0 height 0
type paper-radio-button "on"
click at [0, 0] on slot "Próximo" at bounding box center [0, 0] width 0 height 0
type input "Alta, 300 DPI"
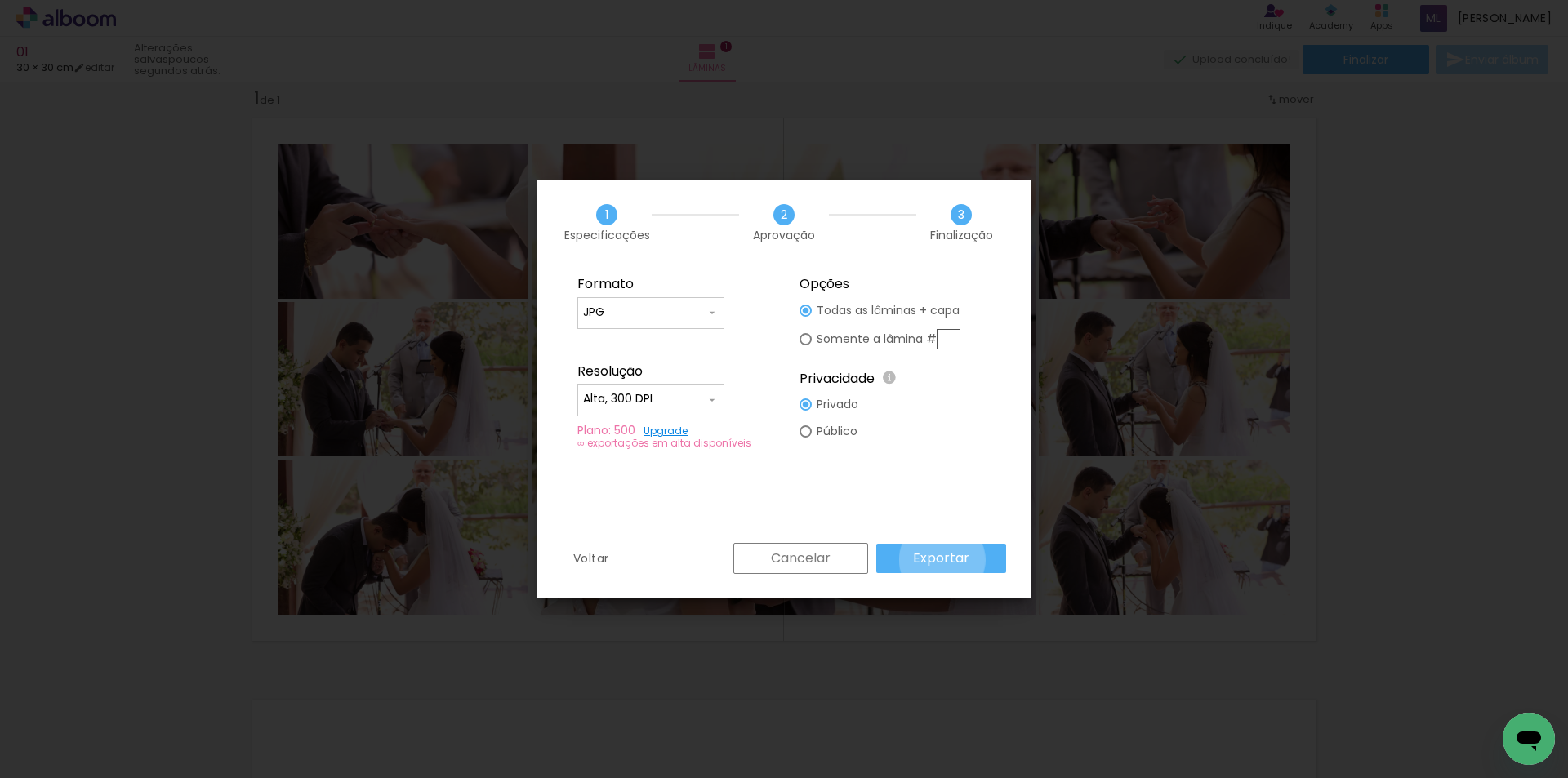
click at [0, 0] on slot "Exportar" at bounding box center [0, 0] width 0 height 0
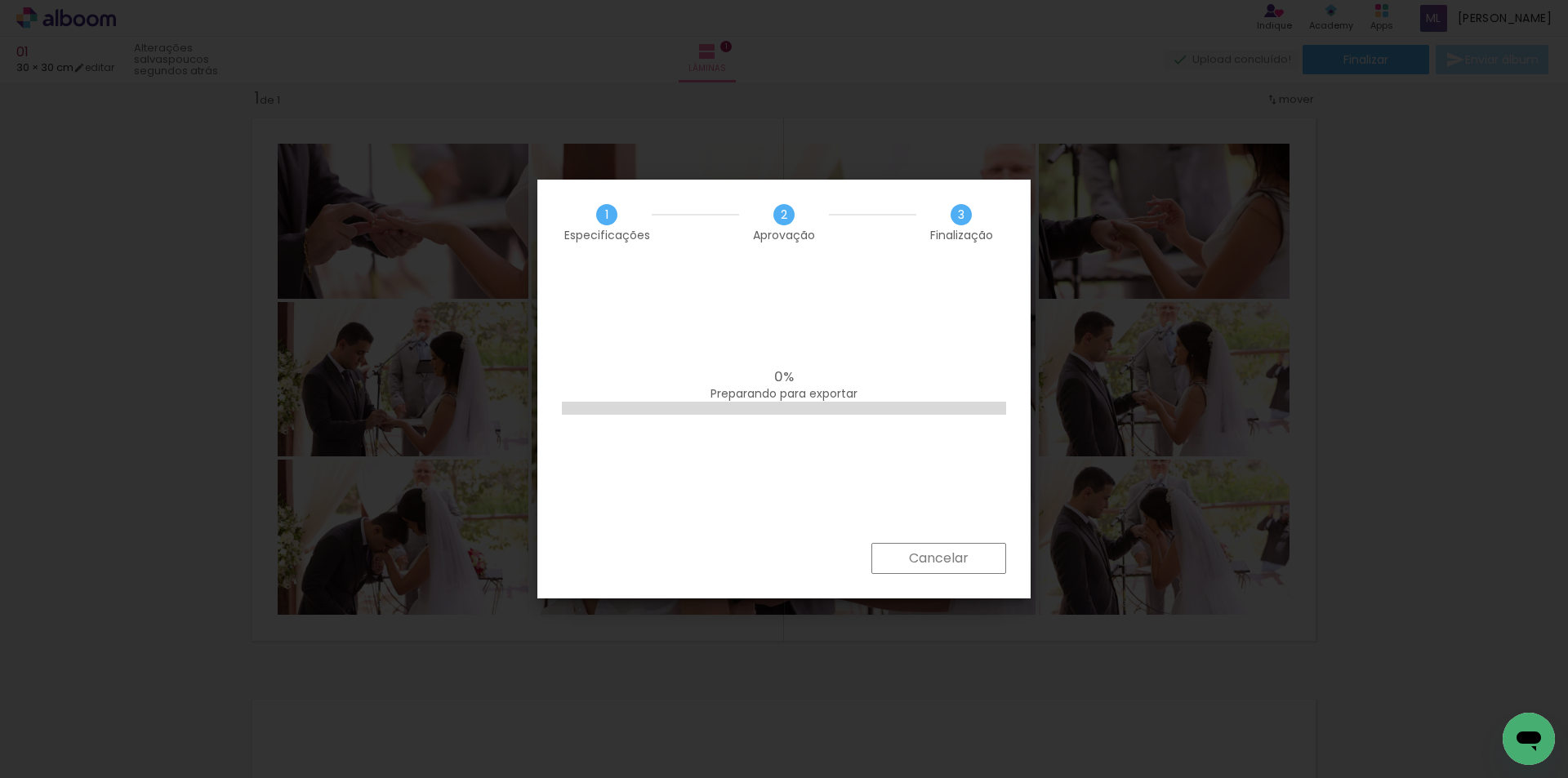
click at [0, 0] on slot "Cancelar" at bounding box center [0, 0] width 0 height 0
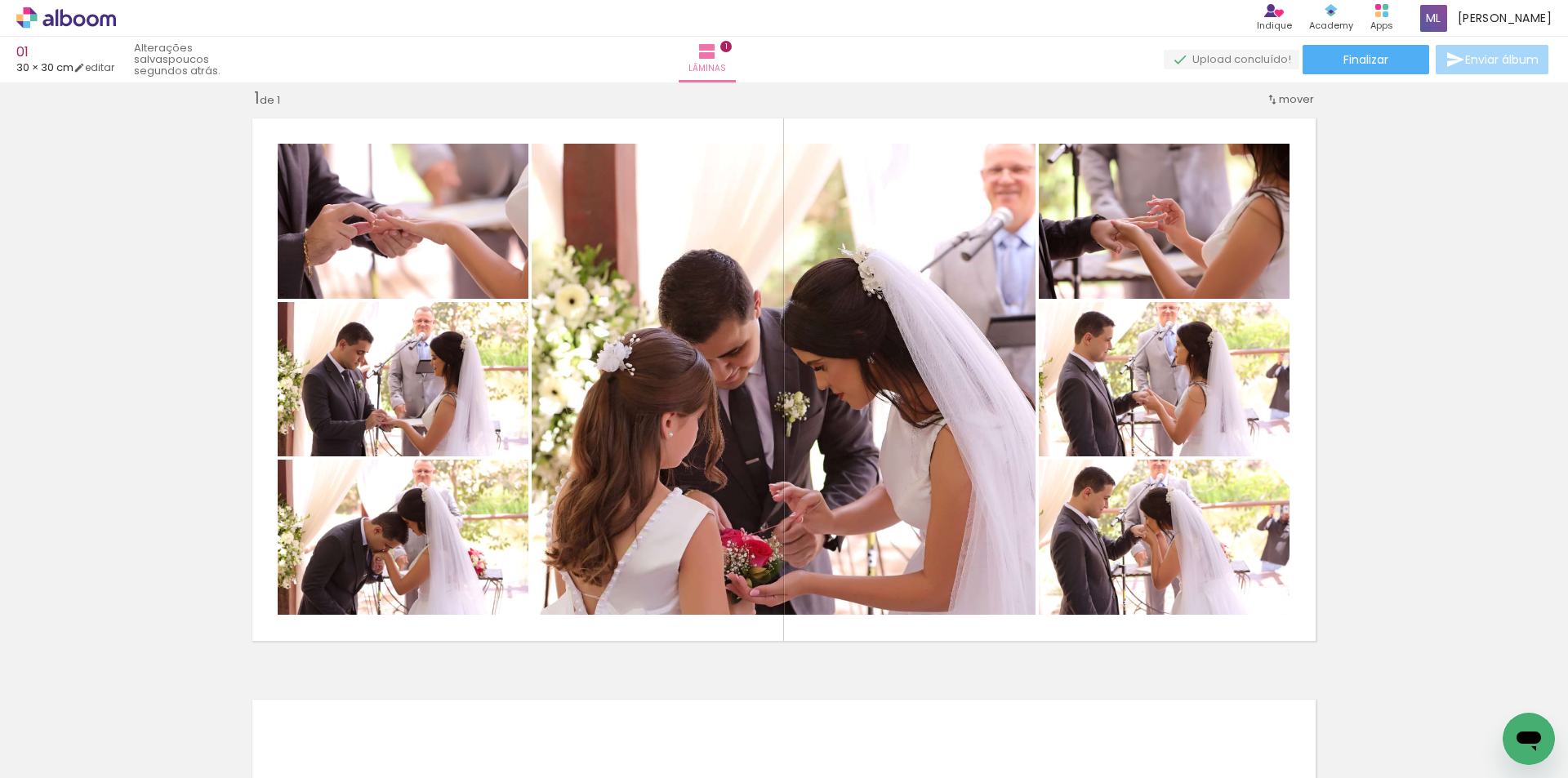
click at [162, 733] on div at bounding box center [164, 724] width 81 height 54
click at [136, 692] on iron-icon at bounding box center [128, 690] width 17 height 17
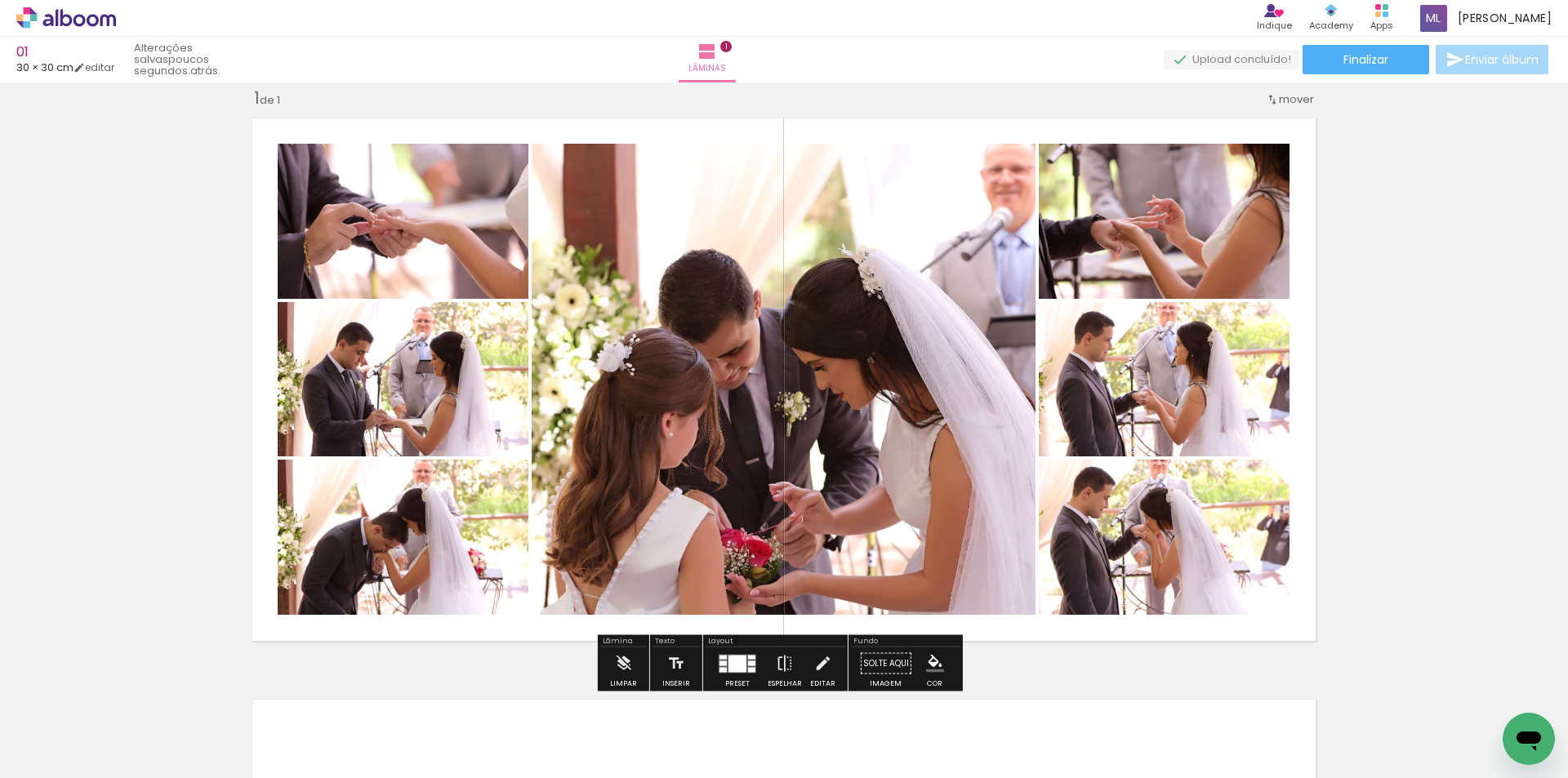
scroll to position [22, 0]
click at [61, 754] on span "Adicionar Fotos" at bounding box center [58, 756] width 49 height 18
click at [0, 0] on input "file" at bounding box center [0, 0] width 0 height 0
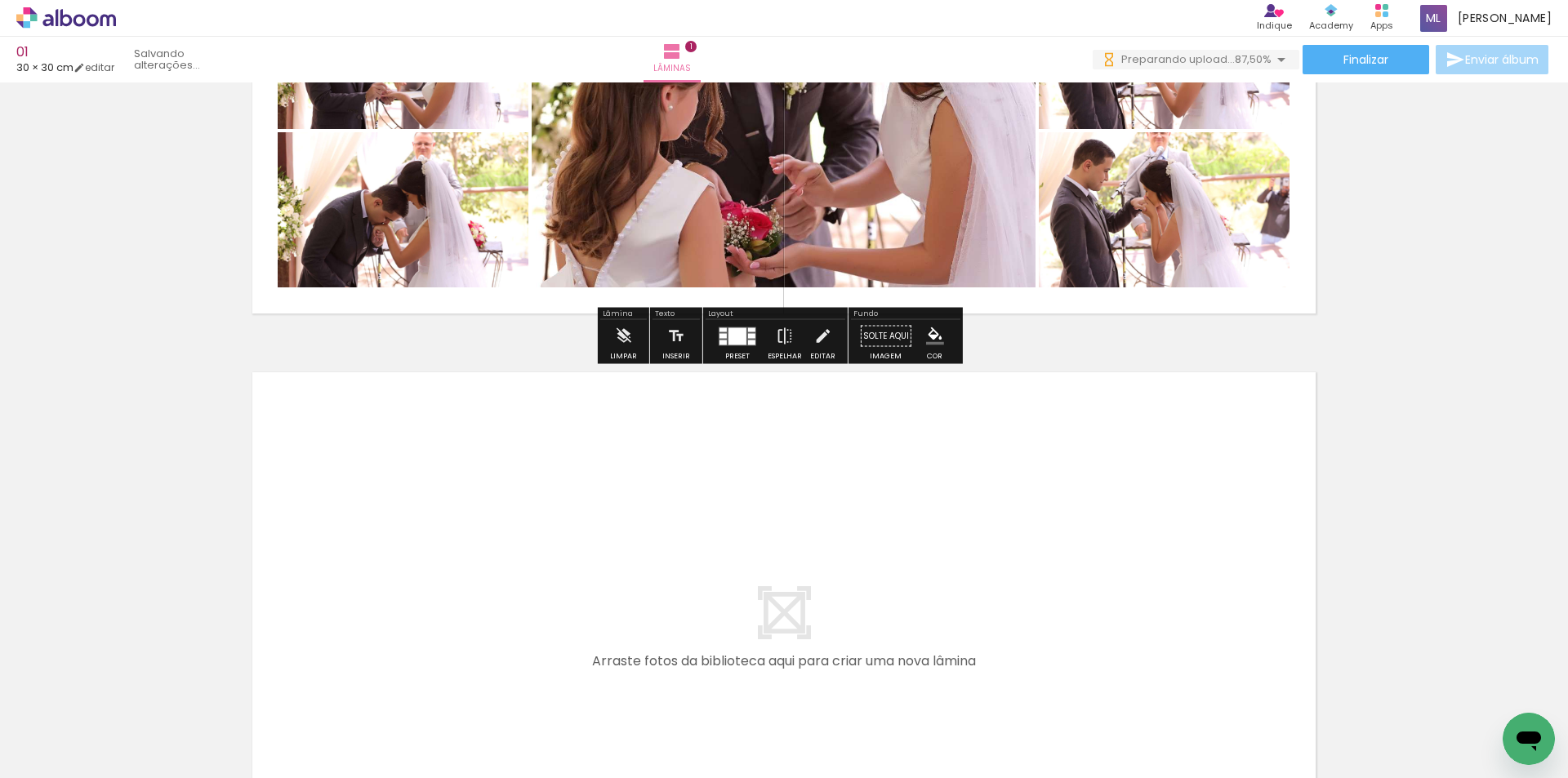
scroll to position [0, 0]
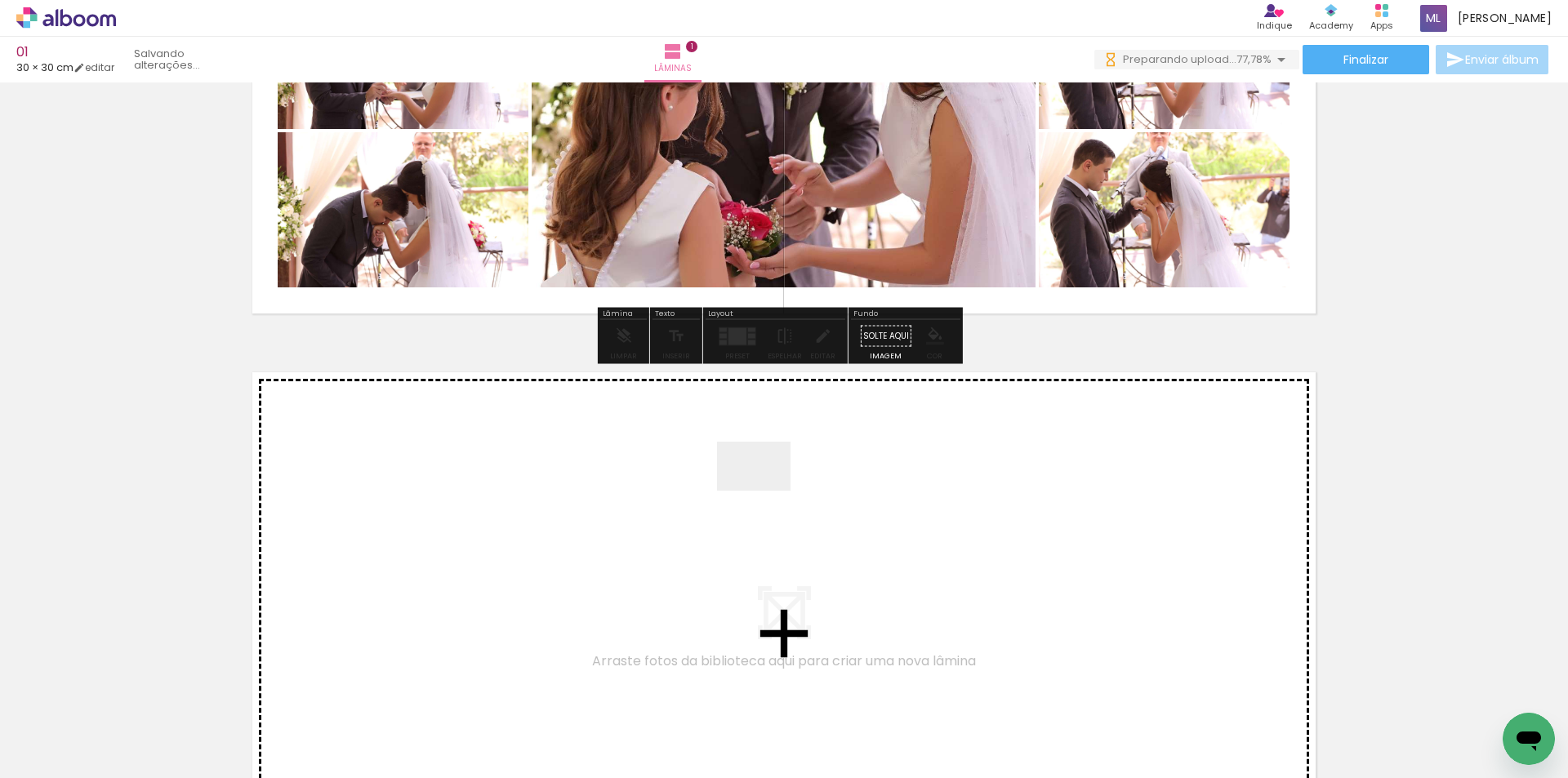
drag, startPoint x: 820, startPoint y: 731, endPoint x: 903, endPoint y: 728, distance: 83.1
click at [766, 488] on quentale-workspace at bounding box center [784, 389] width 1568 height 778
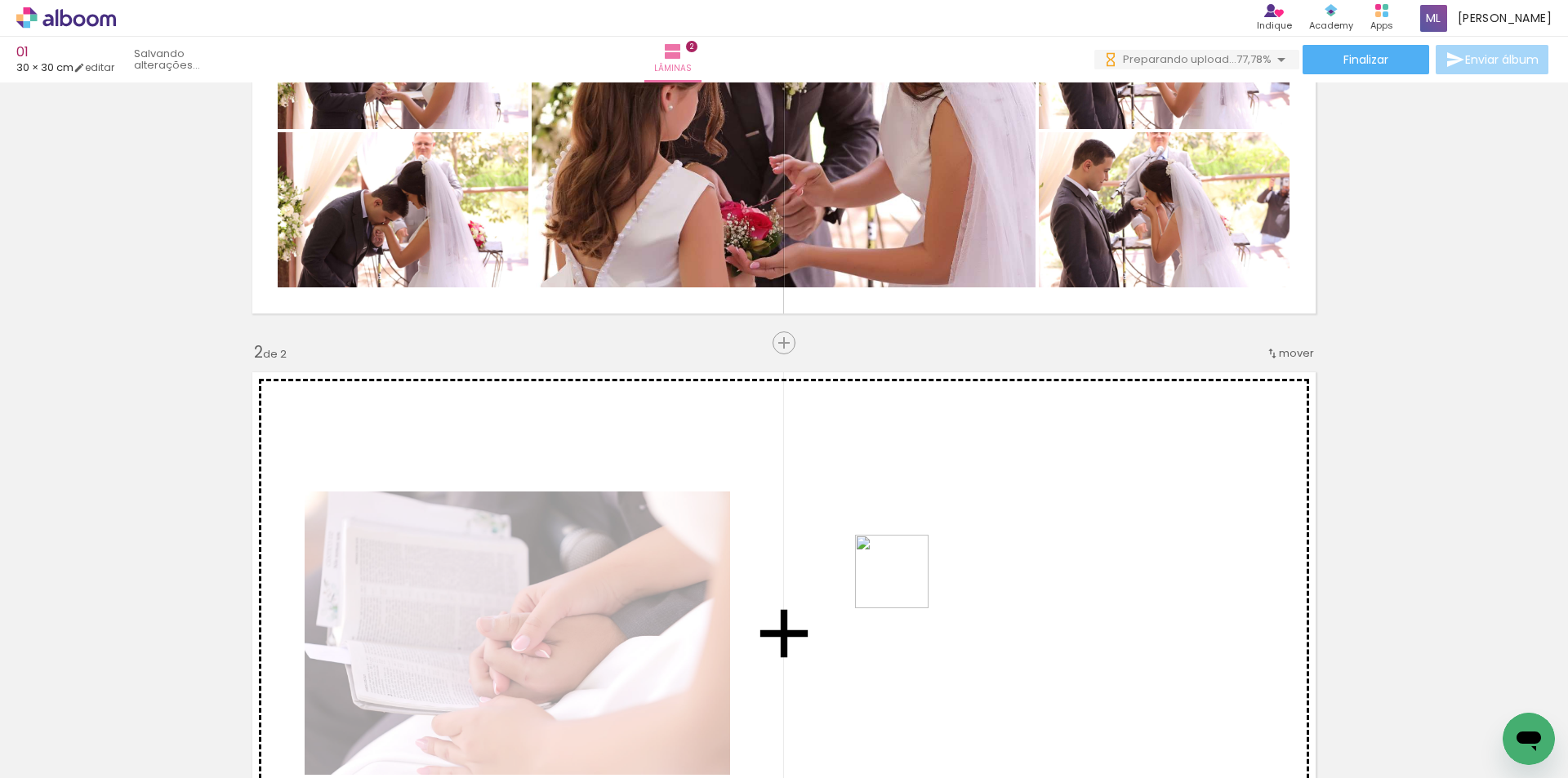
scroll to position [603, 0]
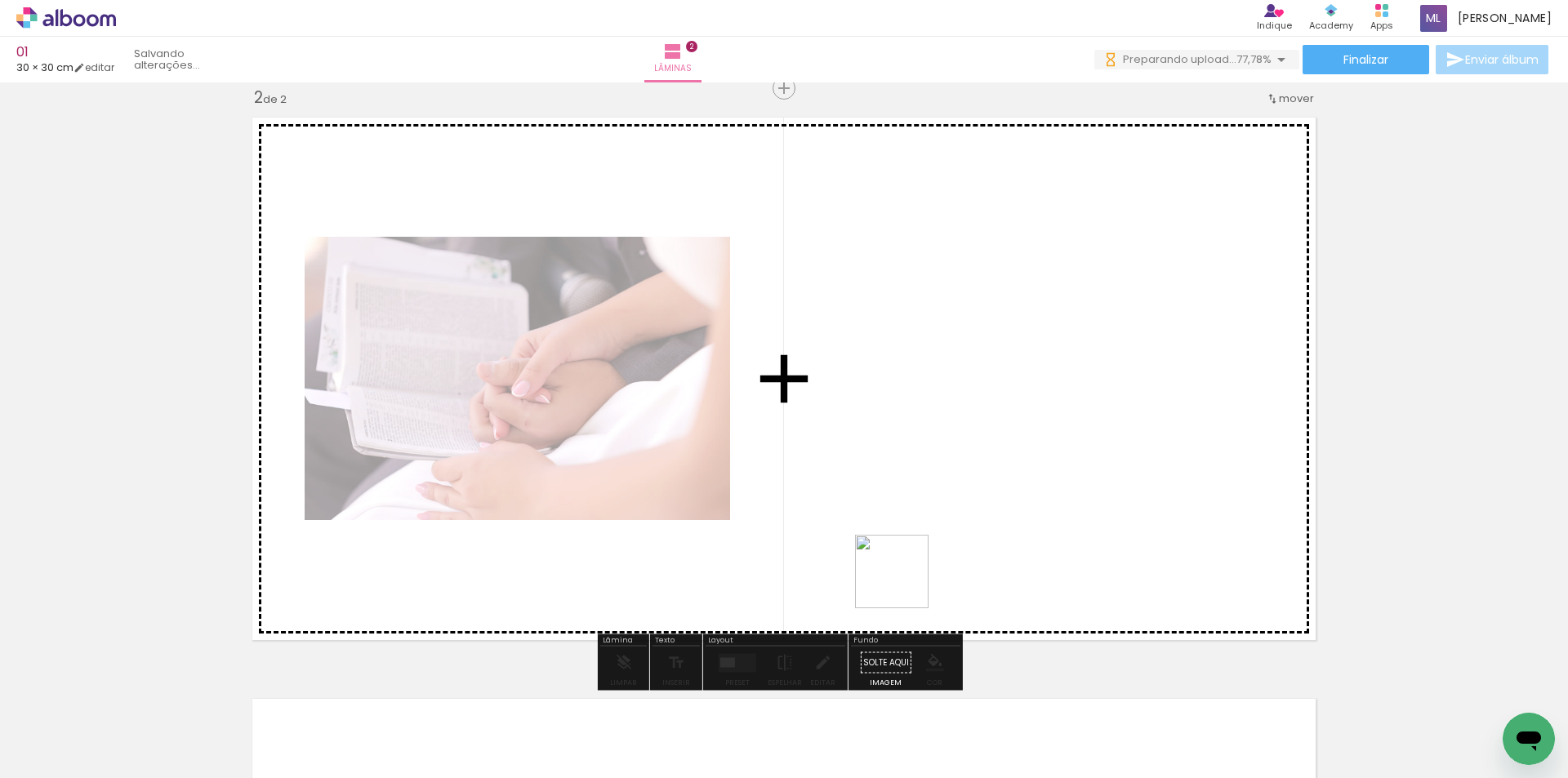
drag, startPoint x: 904, startPoint y: 701, endPoint x: 907, endPoint y: 526, distance: 175.0
click at [907, 526] on quentale-workspace at bounding box center [784, 389] width 1568 height 778
